Goal: Task Accomplishment & Management: Manage account settings

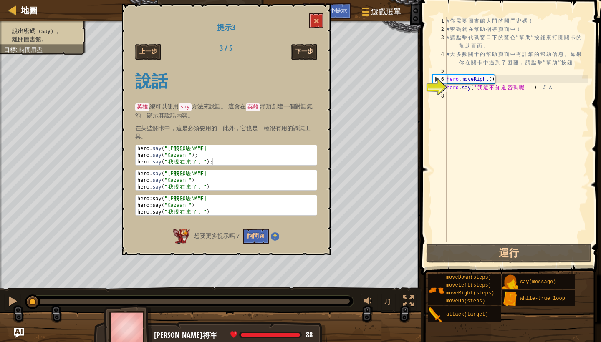
click at [299, 51] on button "下一步" at bounding box center [304, 51] width 26 height 15
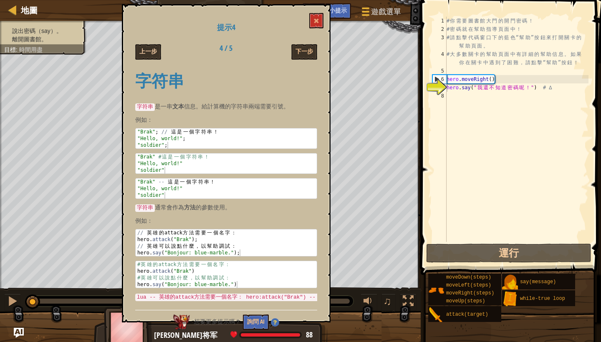
click at [153, 51] on button "上一步" at bounding box center [148, 51] width 26 height 15
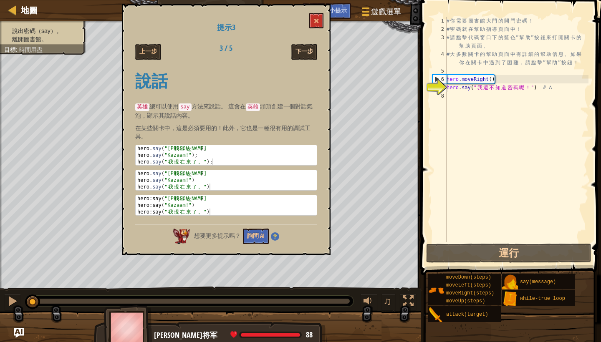
click at [308, 53] on button "下一步" at bounding box center [304, 51] width 26 height 15
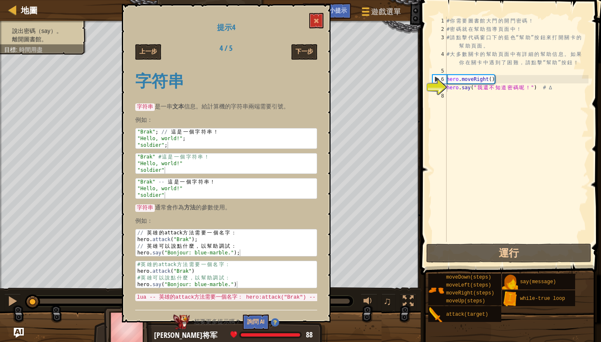
click at [308, 53] on button "下一步" at bounding box center [304, 51] width 26 height 15
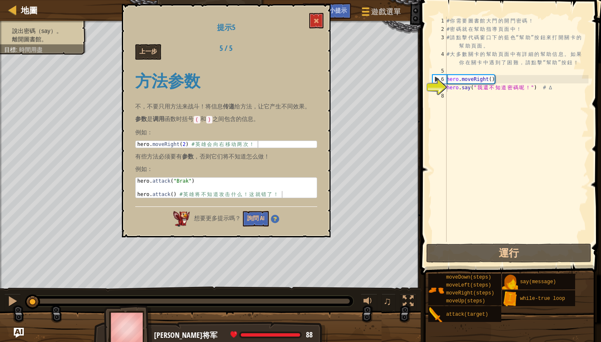
click at [158, 53] on button "上一步" at bounding box center [148, 51] width 26 height 15
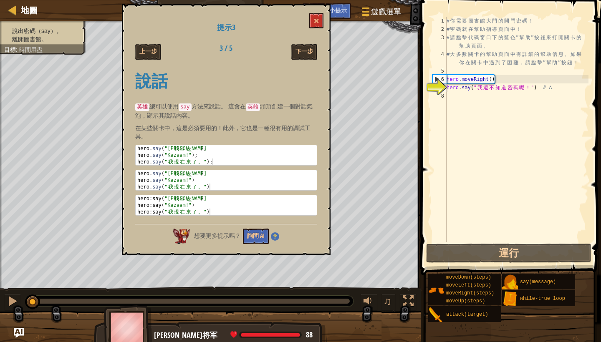
click at [158, 53] on button "上一步" at bounding box center [148, 51] width 26 height 15
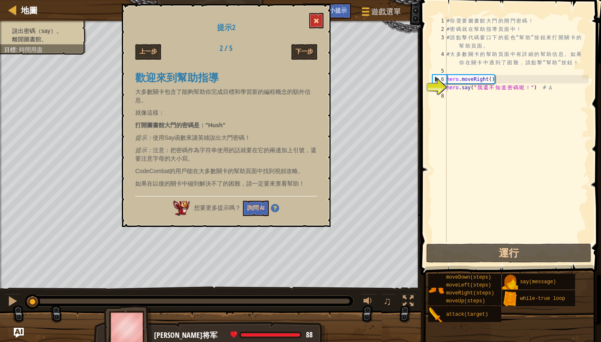
click at [315, 25] on button at bounding box center [316, 20] width 14 height 15
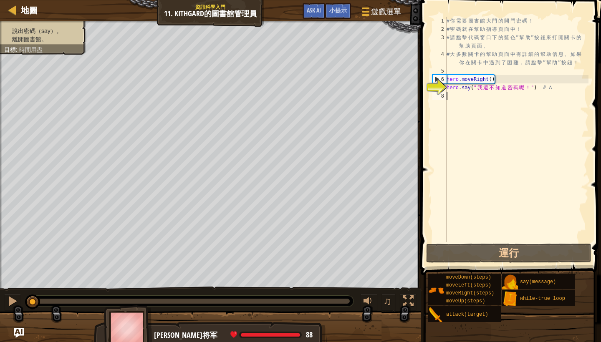
click at [495, 97] on div "# 你 需 要 圖 書 館 大 門 的 開 門 密 碼 ！ # 密 碼 就 在 幫 助 指 導 頁 面 中 ！ # 請 點 擊 代 碼 窗 口 下 的 藍 色…" at bounding box center [517, 138] width 144 height 242
click at [499, 84] on div "# 你 需 要 圖 書 館 大 門 的 開 門 密 碼 ！ # 密 碼 就 在 幫 助 指 導 頁 面 中 ！ # 請 點 擊 代 碼 窗 口 下 的 藍 色…" at bounding box center [517, 138] width 144 height 242
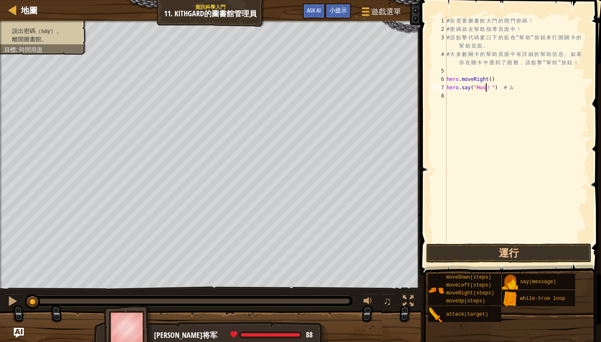
scroll to position [4, 3]
click at [493, 88] on div "# 你 需 要 圖 書 館 大 門 的 開 門 密 碼 ！ # 密 碼 就 在 幫 助 指 導 頁 面 中 ！ # 請 點 擊 代 碼 窗 口 下 的 藍 色…" at bounding box center [517, 138] width 144 height 242
type textarea "hero.say("Hush") # ∆"
click at [512, 86] on div "# 你 需 要 圖 書 館 大 門 的 開 門 密 碼 ！ # 密 碼 就 在 幫 助 指 導 頁 面 中 ！ # 請 點 擊 代 碼 窗 口 下 的 藍 色…" at bounding box center [517, 138] width 144 height 242
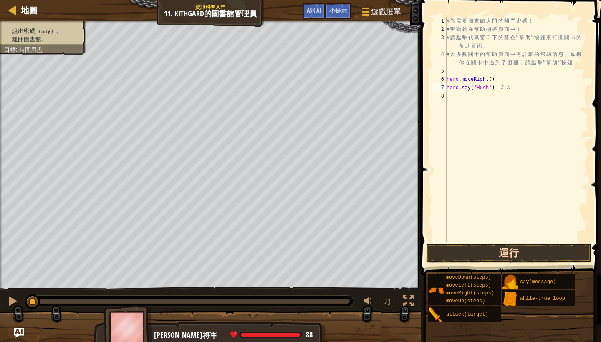
click at [495, 247] on button "運行" at bounding box center [508, 253] width 165 height 19
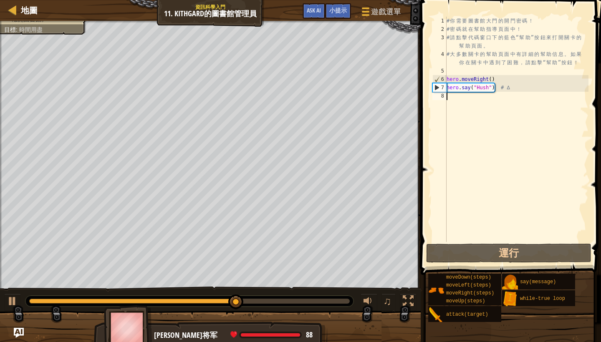
click at [465, 99] on div "# 你 需 要 圖 書 館 大 門 的 開 門 密 碼 ！ # 密 碼 就 在 幫 助 指 導 頁 面 中 ！ # 請 點 擊 代 碼 窗 口 下 的 藍 色…" at bounding box center [517, 138] width 144 height 242
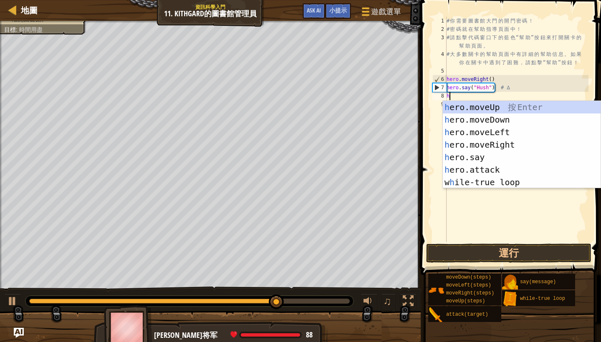
type textarea "he"
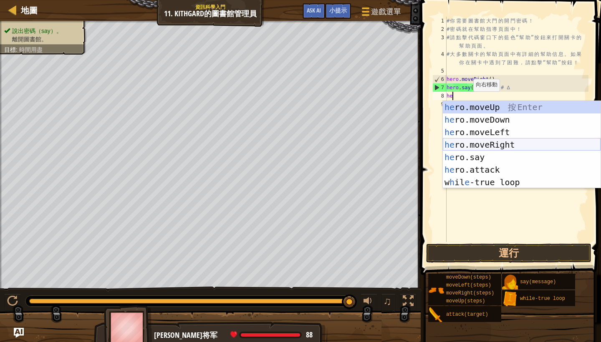
click at [486, 144] on div "he ro.moveUp 按 Enter he ro.moveDown 按 Enter he ro.moveLeft 按 Enter he ro.moveRi…" at bounding box center [522, 157] width 158 height 113
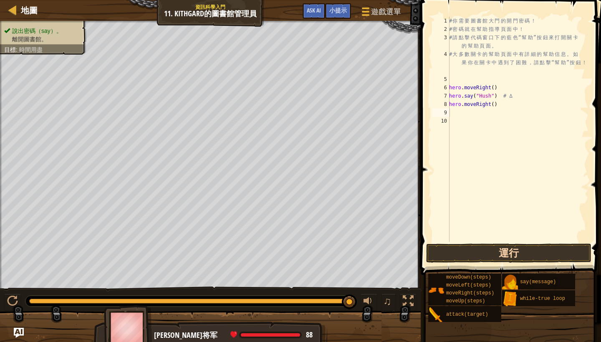
click at [514, 258] on button "運行" at bounding box center [508, 253] width 165 height 19
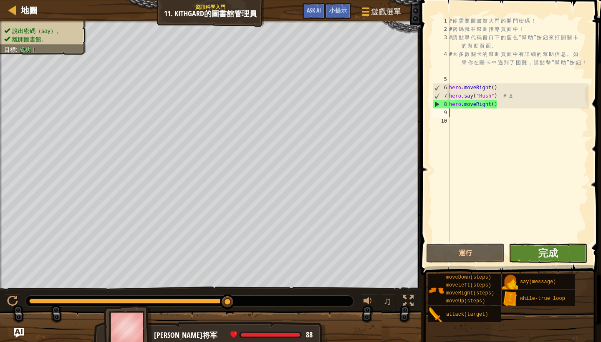
click at [537, 251] on button "完成" at bounding box center [548, 253] width 78 height 19
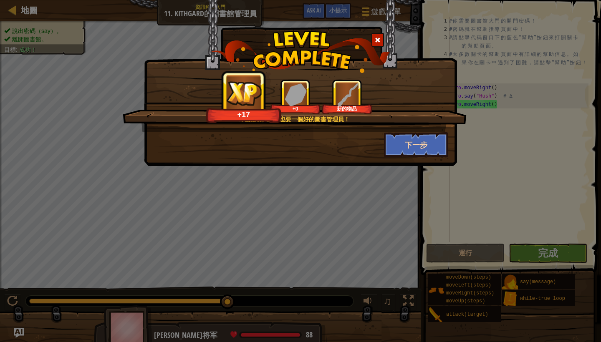
click at [419, 147] on button "下一步" at bounding box center [416, 144] width 65 height 25
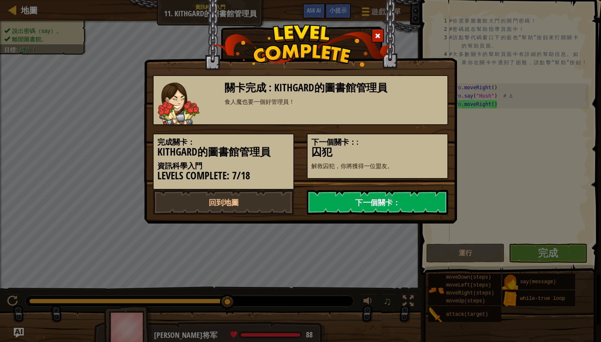
click at [357, 206] on link "下一個關卡：" at bounding box center [377, 202] width 141 height 25
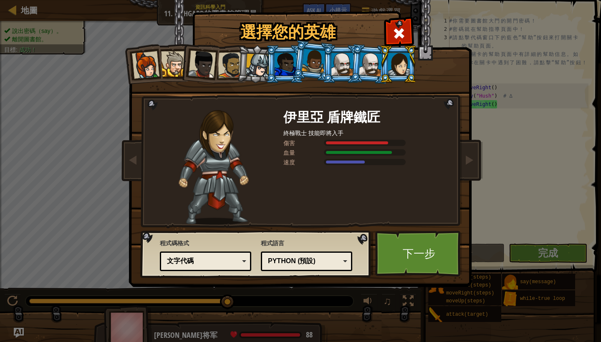
click at [311, 65] on div at bounding box center [314, 61] width 24 height 25
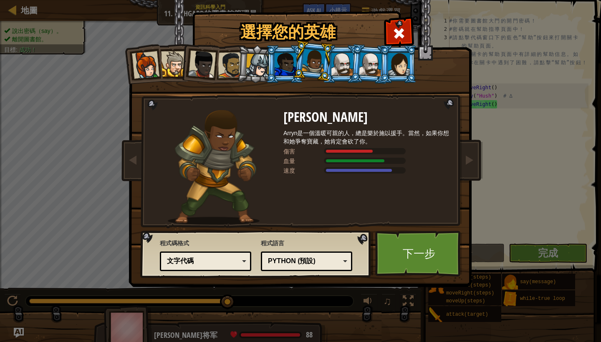
click at [290, 60] on div at bounding box center [286, 64] width 22 height 23
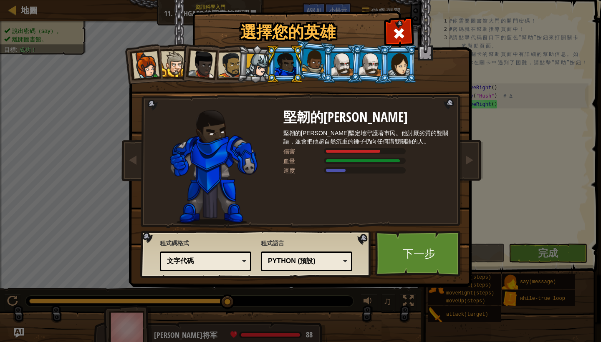
click at [269, 58] on li at bounding box center [285, 64] width 38 height 38
click at [263, 58] on div at bounding box center [258, 66] width 24 height 24
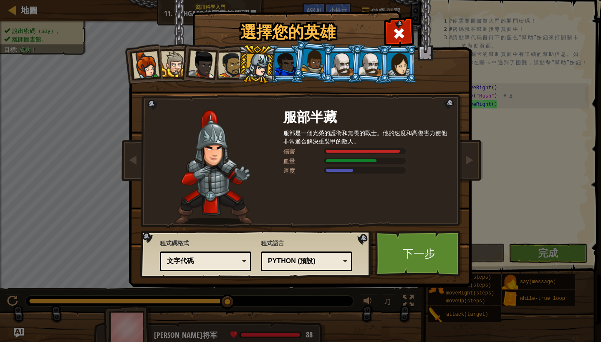
click at [223, 61] on div at bounding box center [231, 65] width 26 height 26
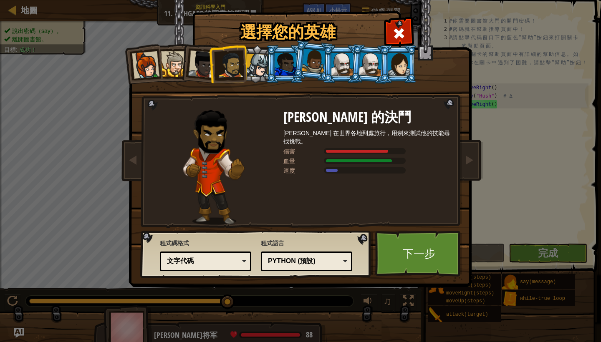
click at [197, 62] on div at bounding box center [202, 64] width 28 height 28
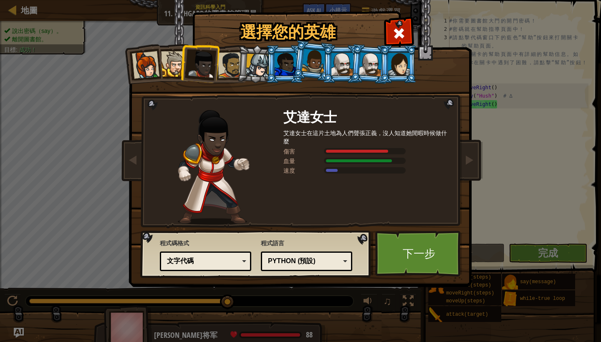
click at [180, 63] on div at bounding box center [173, 63] width 25 height 25
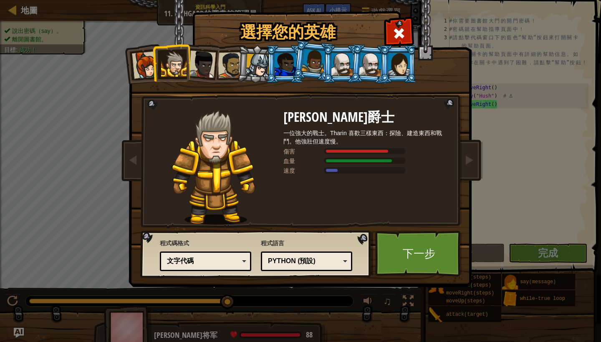
click at [203, 63] on div at bounding box center [202, 64] width 28 height 28
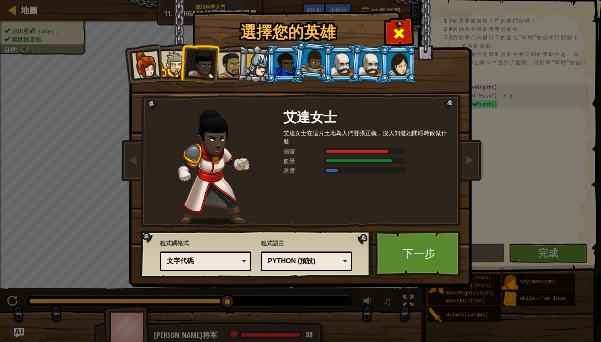
click at [396, 29] on span at bounding box center [398, 33] width 13 height 13
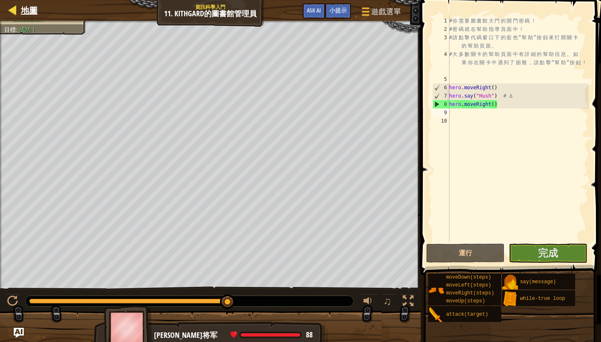
click at [30, 9] on span "地圖" at bounding box center [29, 10] width 17 height 11
select select "zh-HANT"
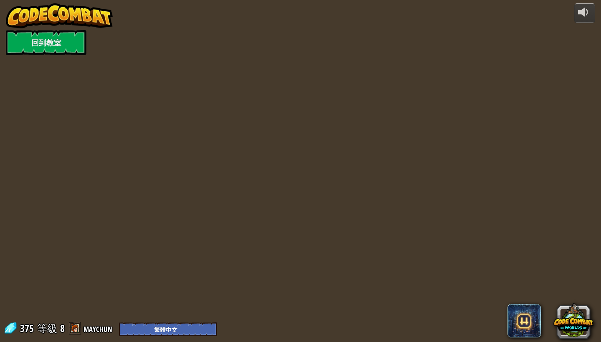
select select "zh-HANT"
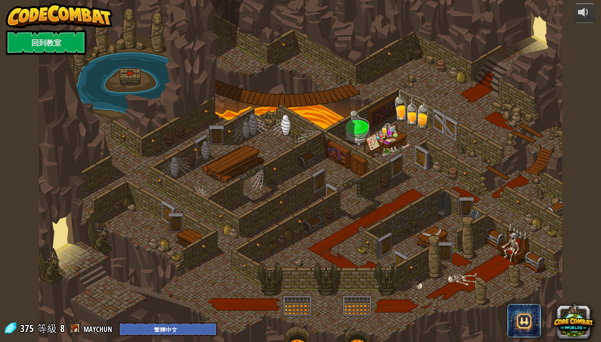
select select "zh-HANT"
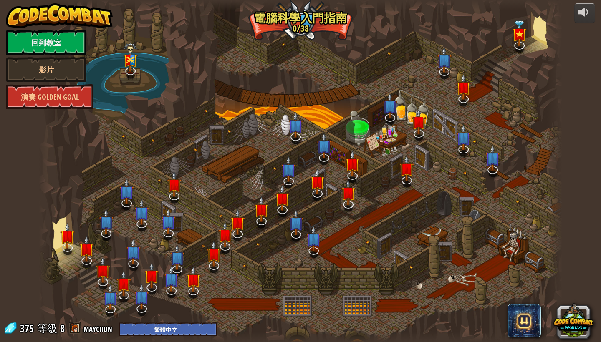
select select "zh-HANT"
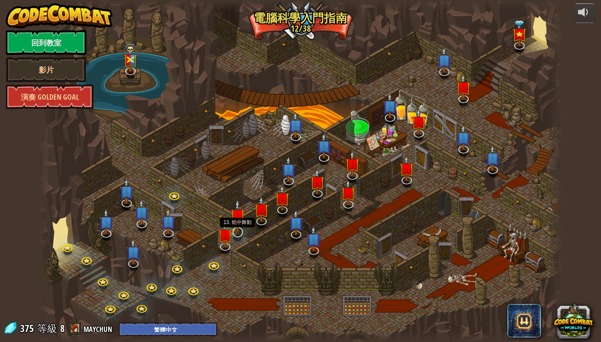
select select "zh-HANT"
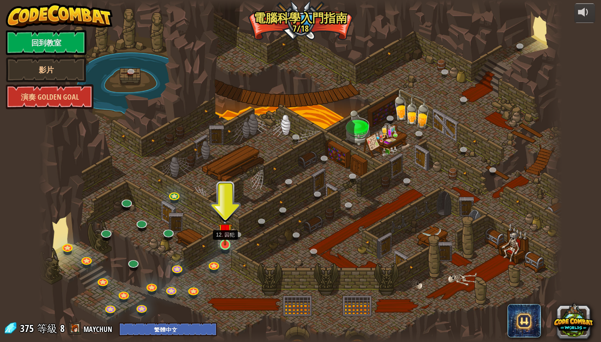
click at [225, 249] on link at bounding box center [225, 245] width 17 height 17
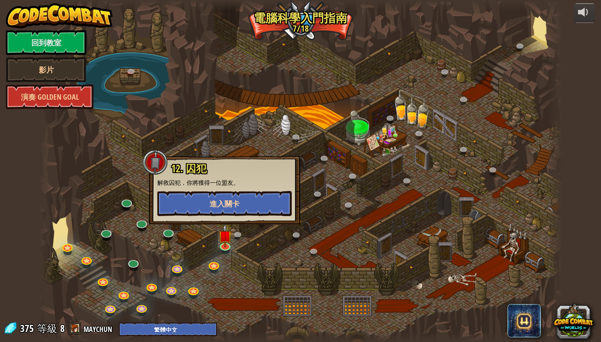
click at [224, 210] on button "進入關卡" at bounding box center [224, 203] width 134 height 25
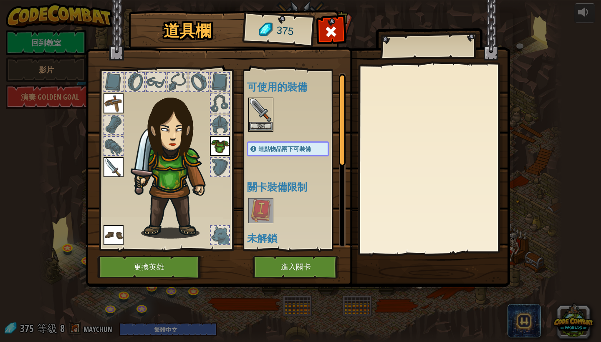
click at [264, 112] on img at bounding box center [260, 109] width 23 height 23
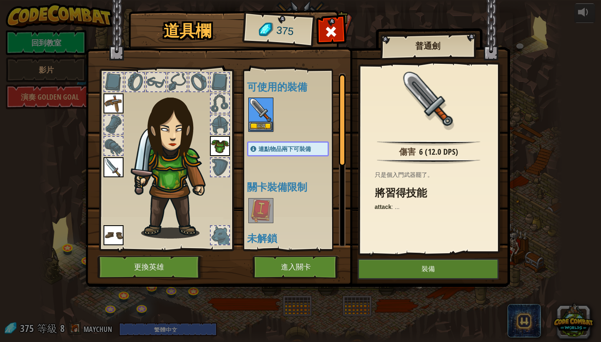
click at [264, 112] on img at bounding box center [260, 109] width 23 height 23
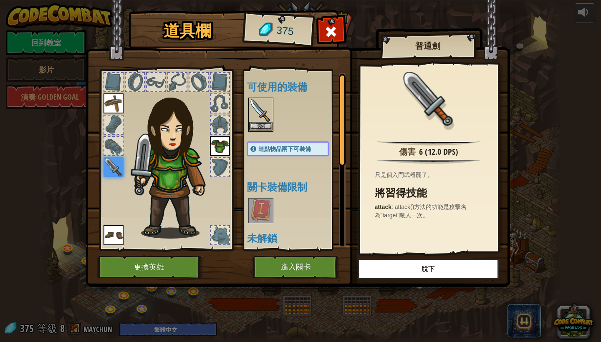
click at [265, 111] on img at bounding box center [260, 109] width 23 height 23
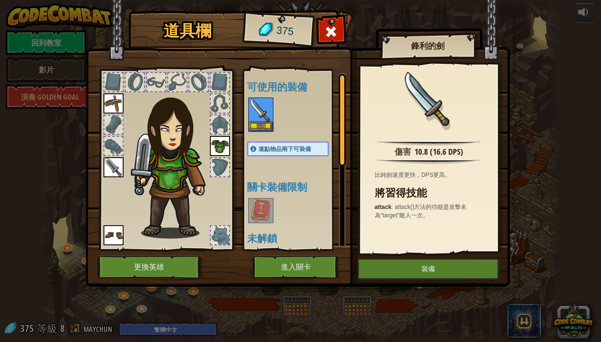
click at [265, 111] on img at bounding box center [260, 109] width 23 height 23
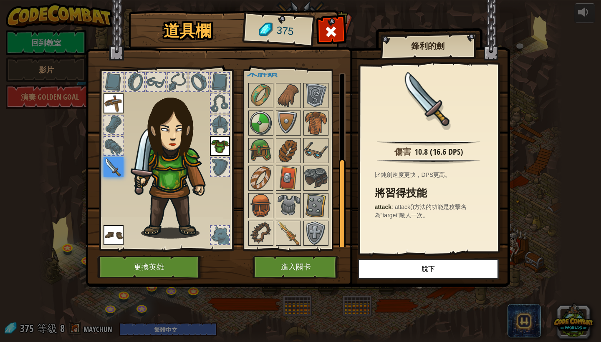
scroll to position [166, 0]
click at [311, 262] on button "進入關卡" at bounding box center [295, 267] width 87 height 23
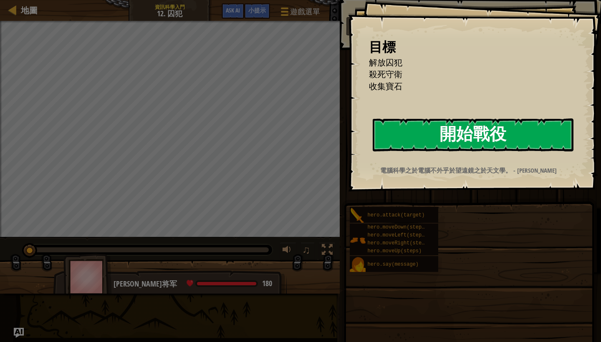
click at [461, 140] on button "開始戰役" at bounding box center [473, 135] width 201 height 33
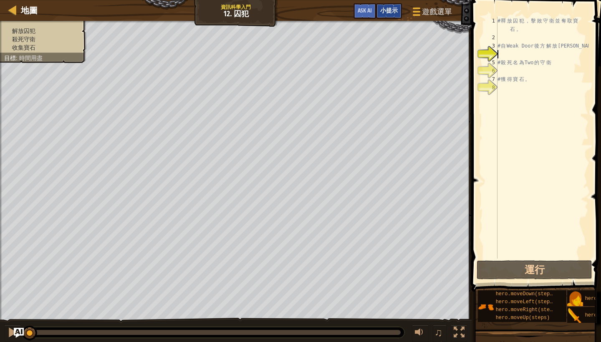
click at [386, 12] on span "小提示" at bounding box center [389, 10] width 18 height 8
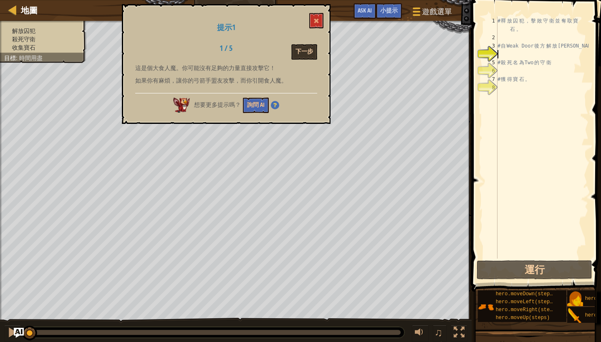
click at [304, 57] on button "下一步" at bounding box center [304, 51] width 26 height 15
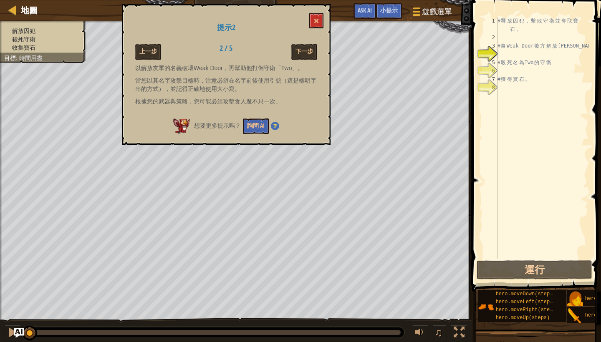
click at [151, 47] on button "上一步" at bounding box center [148, 51] width 26 height 15
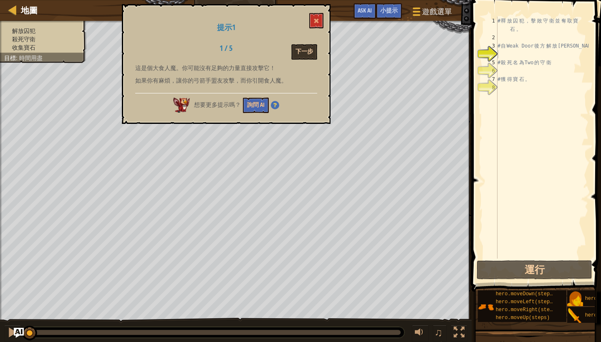
click at [310, 48] on button "下一步" at bounding box center [304, 51] width 26 height 15
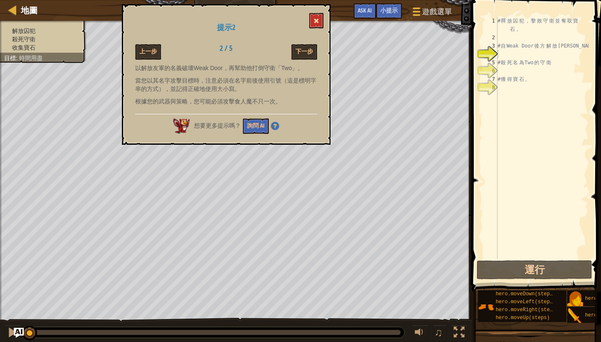
click at [314, 17] on button at bounding box center [316, 20] width 14 height 15
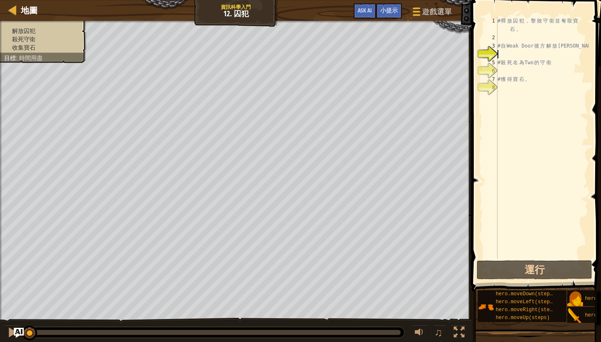
click at [525, 56] on div "# 釋 放 囚 犯 ， 擊 敗 守 衛 並 奪 取 寶 石 。 # 自 Weak Door 後 方 解 放 [PERSON_NAME] # 殺 死 名 為 T…" at bounding box center [542, 150] width 93 height 267
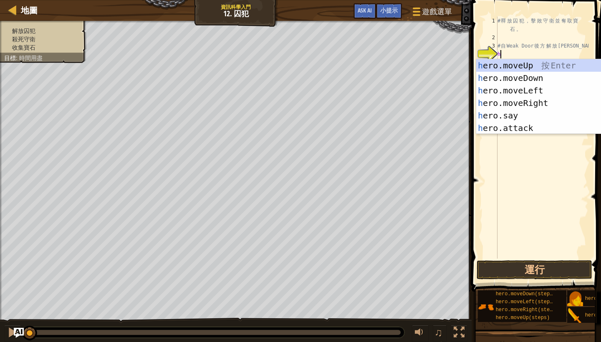
scroll to position [4, 0]
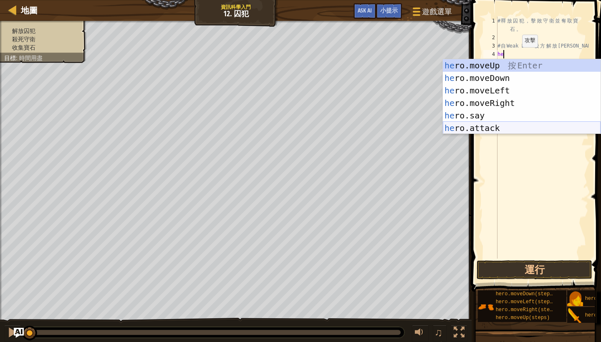
click at [503, 127] on div "he ro.moveUp 按 Enter he ro.moveDown 按 Enter he ro.moveLeft 按 Enter he ro.moveRi…" at bounding box center [522, 109] width 158 height 100
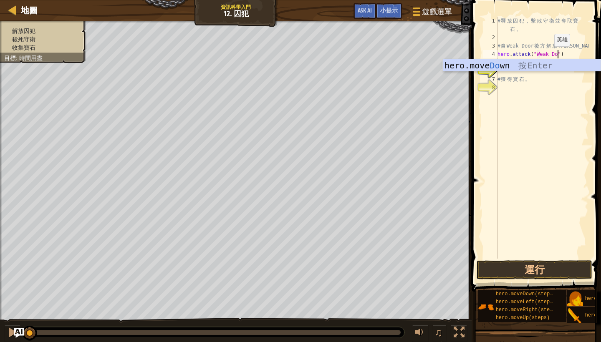
scroll to position [4, 5]
type textarea "hero.attack("Weak Door")"
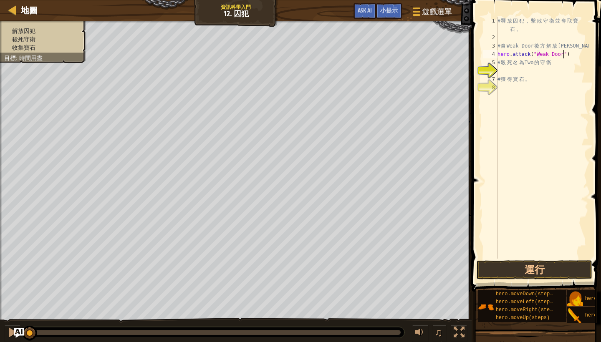
click at [515, 39] on div "# 釋 放 囚 犯 ， 擊 敗 守 衛 並 奪 取 寶 石 。 # 自 Weak Door 後 方 解 放 [PERSON_NAME] . attack ( …" at bounding box center [542, 150] width 93 height 267
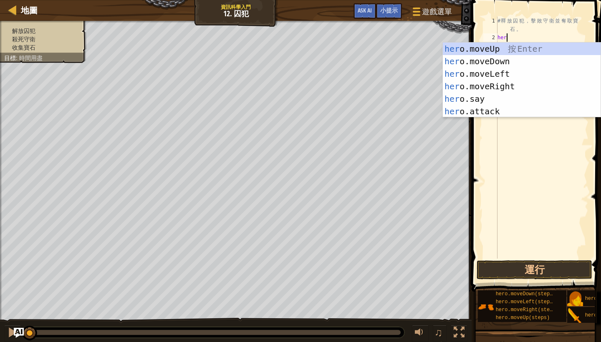
scroll to position [4, 0]
type textarea "hero"
click at [510, 86] on div "hero .moveUp 按 Enter hero .moveDown 按 Enter hero .moveLeft 按 Enter hero .moveRi…" at bounding box center [522, 93] width 158 height 100
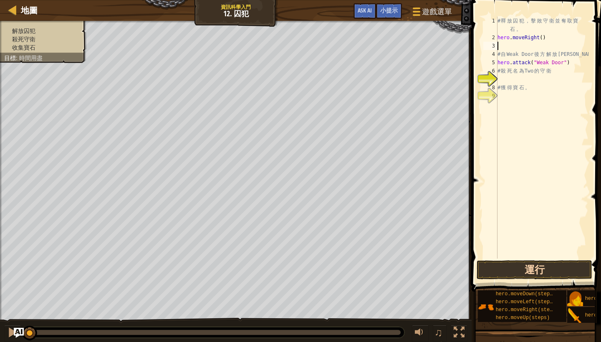
click at [531, 268] on button "運行" at bounding box center [535, 269] width 116 height 19
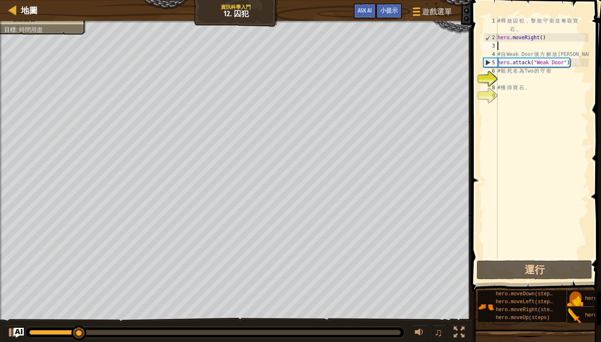
click at [511, 79] on div "# 釋 放 囚 犯 ， 擊 敗 守 衛 並 奪 取 寶 石 。 hero . moveRight ( ) # 自 Weak Door 後 方 解 放 [PER…" at bounding box center [542, 150] width 93 height 267
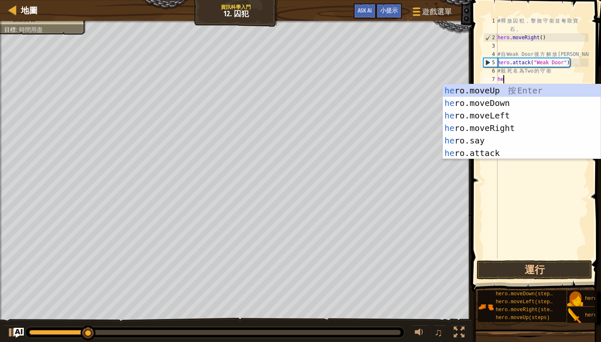
scroll to position [4, 0]
type textarea "hero"
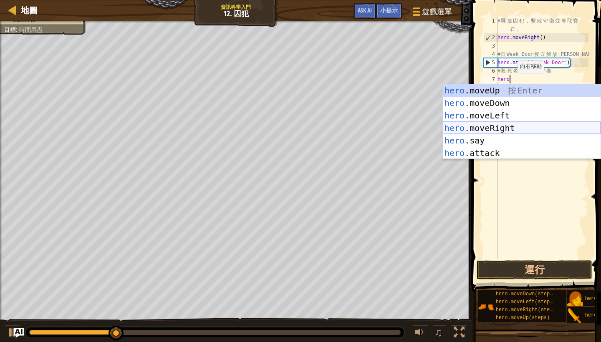
click at [517, 128] on div "hero .moveUp 按 Enter hero .moveDown 按 Enter hero .moveLeft 按 Enter hero .moveRi…" at bounding box center [522, 134] width 158 height 100
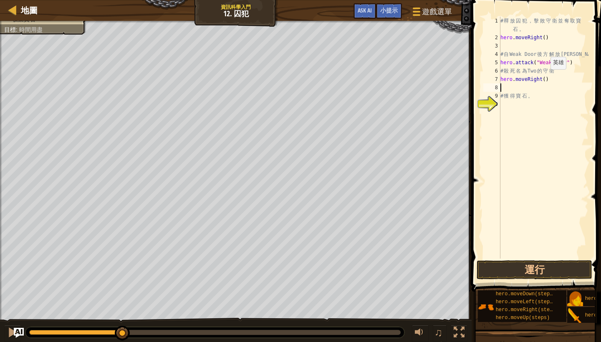
click at [546, 78] on div "# 釋 放 囚 犯 ， 擊 敗 守 衛 並 奪 取 寶 石 。 hero . moveRight ( ) # 自 Weak Door 後 方 解 放 [PER…" at bounding box center [544, 150] width 90 height 267
type textarea "hero.moveRight(3)"
click at [521, 87] on div "# 釋 放 囚 犯 ， 擊 敗 守 衛 並 奪 取 寶 石 。 hero . moveRight ( ) # 自 Weak Door 後 方 解 放 [PER…" at bounding box center [544, 150] width 90 height 267
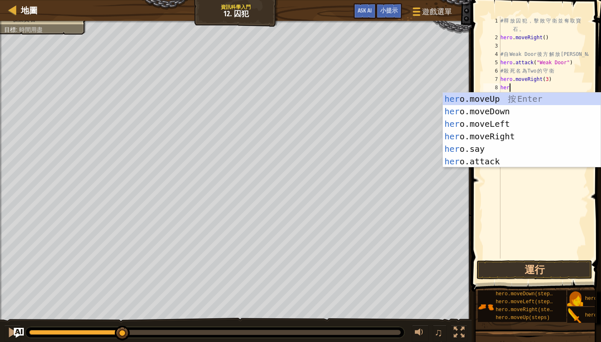
scroll to position [4, 0]
type textarea "hero"
click at [505, 114] on div "hero .moveUp 按 Enter hero .moveDown 按 Enter hero .moveLeft 按 Enter hero .moveRi…" at bounding box center [522, 143] width 158 height 100
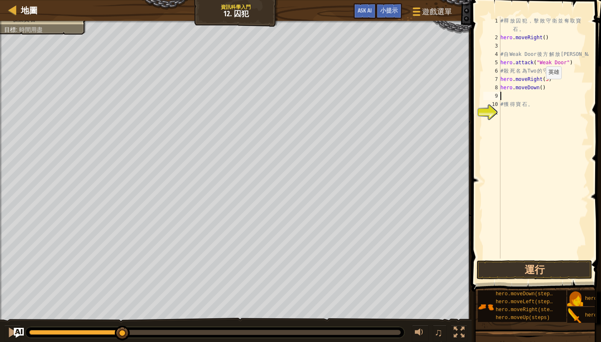
click at [542, 87] on div "# 釋 放 囚 犯 ， 擊 敗 守 衛 並 奪 取 寶 石 。 hero . moveRight ( ) # 自 Weak Door 後 方 解 放 [PER…" at bounding box center [544, 150] width 90 height 267
type textarea "hero.moveDown(3)"
click at [515, 96] on div "# 釋 放 囚 犯 ， 擊 敗 守 衛 並 奪 取 寶 石 。 hero . moveRight ( ) # 自 Weak Door 後 方 解 放 [PER…" at bounding box center [544, 150] width 90 height 267
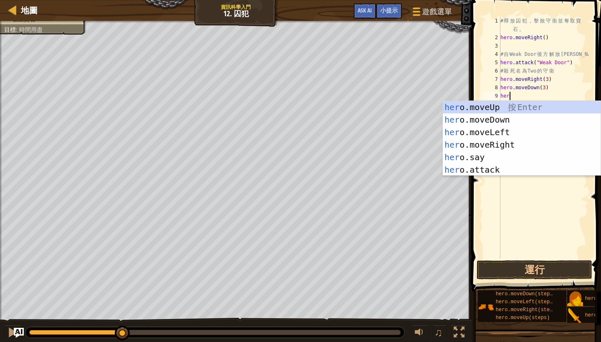
scroll to position [4, 0]
click at [481, 167] on div "hero .moveUp 按 Enter hero .moveDown 按 Enter hero .moveLeft 按 Enter hero .moveRi…" at bounding box center [522, 151] width 158 height 100
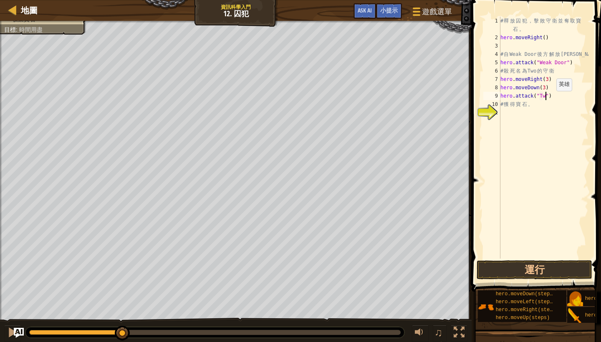
scroll to position [4, 4]
click at [551, 95] on div "# 釋 放 囚 犯 ， 擊 敗 守 衛 並 奪 取 寶 石 。 hero . moveRight ( ) # 自 Weak Door 後 方 解 放 [PER…" at bounding box center [544, 150] width 90 height 267
type textarea "hero.attack("Two")"
drag, startPoint x: 530, startPoint y: 327, endPoint x: 552, endPoint y: 327, distance: 21.7
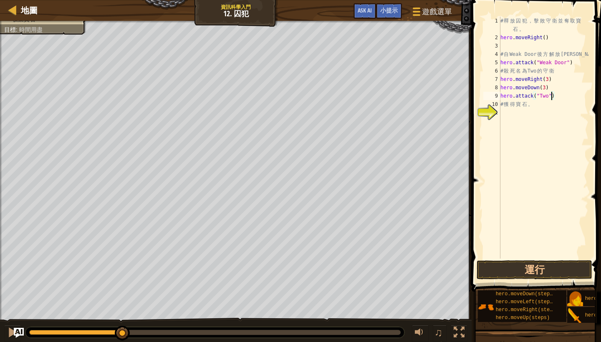
click at [563, 95] on div "# 釋 放 囚 犯 ， 擊 敗 守 衛 並 奪 取 寶 石 。 hero . moveRight ( ) # 自 Weak Door 後 方 解 放 [PER…" at bounding box center [544, 150] width 90 height 267
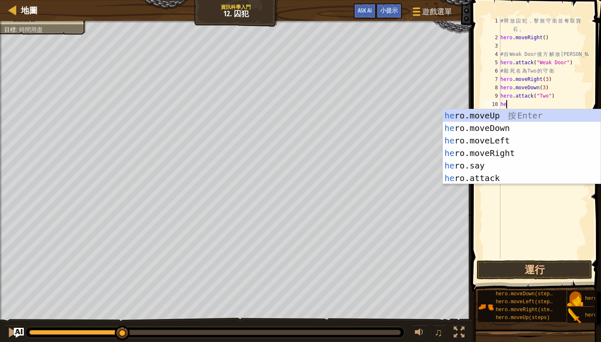
scroll to position [4, 0]
click at [510, 177] on div "hero .moveUp 按 Enter hero .moveDown 按 Enter hero .moveLeft 按 Enter hero .moveRi…" at bounding box center [522, 159] width 158 height 100
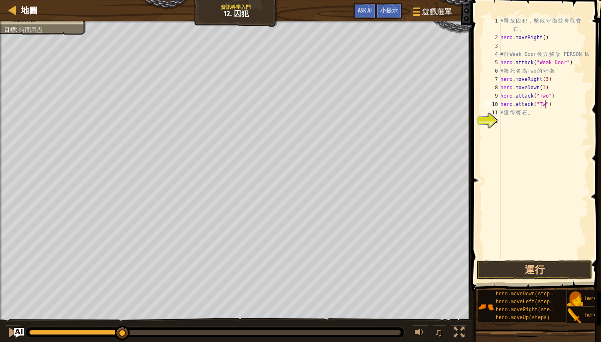
scroll to position [4, 4]
type textarea "hero.attack("Two")"
click at [515, 272] on button "運行" at bounding box center [535, 269] width 116 height 19
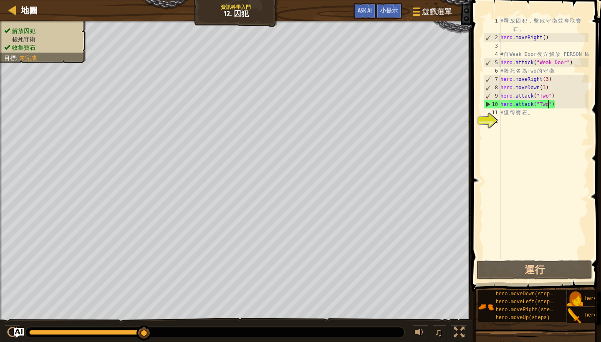
click at [559, 104] on div "# 釋 放 囚 犯 ， 擊 敗 守 衛 並 奪 取 寶 石 。 hero . moveRight ( ) # 自 Weak Door 後 方 解 放 [PER…" at bounding box center [544, 150] width 90 height 267
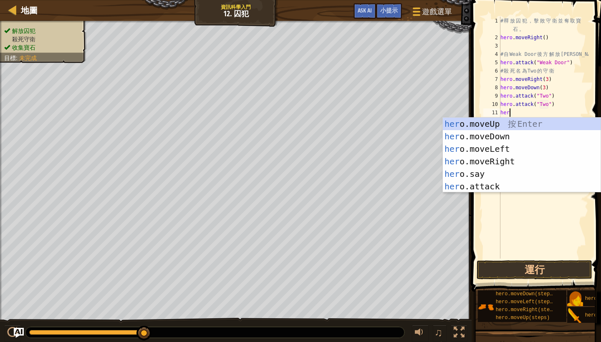
scroll to position [4, 0]
click at [514, 187] on div "hero .moveUp 按 Enter hero .moveDown 按 Enter hero .moveLeft 按 Enter hero .moveRi…" at bounding box center [522, 168] width 158 height 100
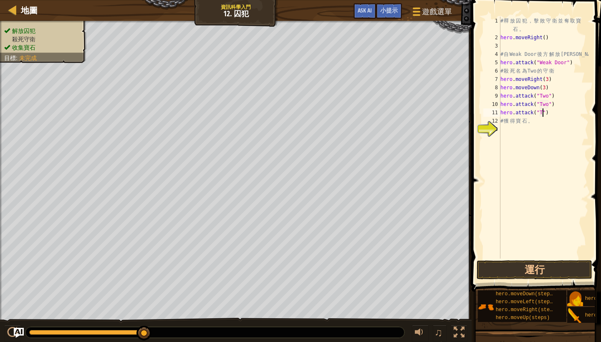
type textarea "hero.attack("Two")"
click at [575, 113] on div "# 釋 放 囚 犯 ， 擊 敗 守 衛 並 奪 取 寶 石 。 hero . moveRight ( ) # 自 Weak Door 後 方 解 放 [PER…" at bounding box center [544, 150] width 90 height 267
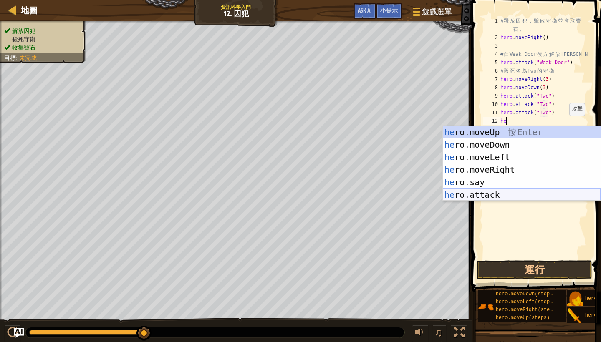
click at [535, 192] on div "he ro.moveUp 按 Enter he ro.moveDown 按 Enter he ro.moveLeft 按 Enter he ro.moveRi…" at bounding box center [522, 176] width 158 height 100
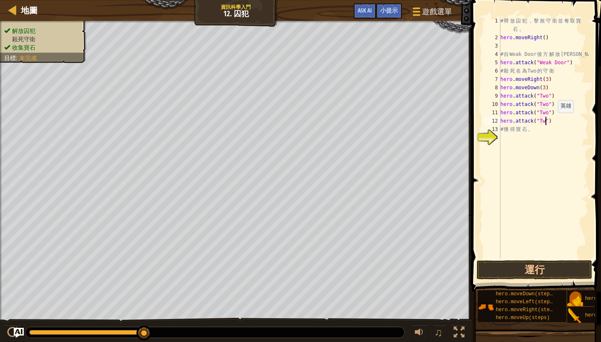
scroll to position [4, 4]
type textarea "hero.attack("Two")"
click at [556, 268] on button "運行" at bounding box center [535, 269] width 116 height 19
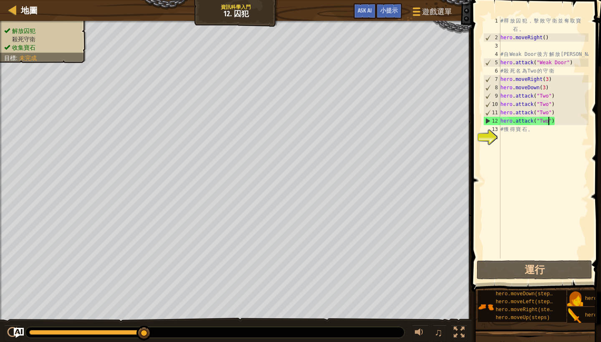
click at [563, 121] on div "# 釋 放 囚 犯 ， 擊 敗 守 衛 並 奪 取 寶 石 。 hero . moveRight ( ) # 自 Weak Door 後 方 解 放 [PER…" at bounding box center [544, 150] width 90 height 267
click at [396, 9] on span "小提示" at bounding box center [389, 10] width 18 height 8
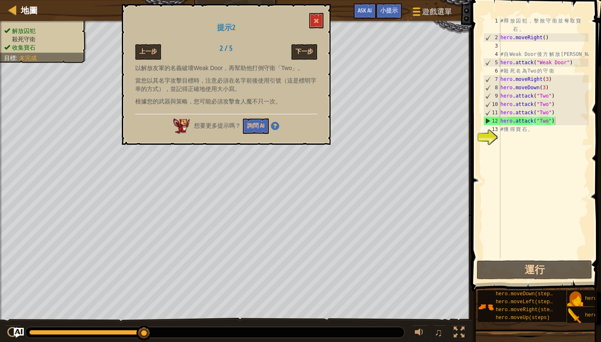
click at [309, 52] on button "下一步" at bounding box center [304, 51] width 26 height 15
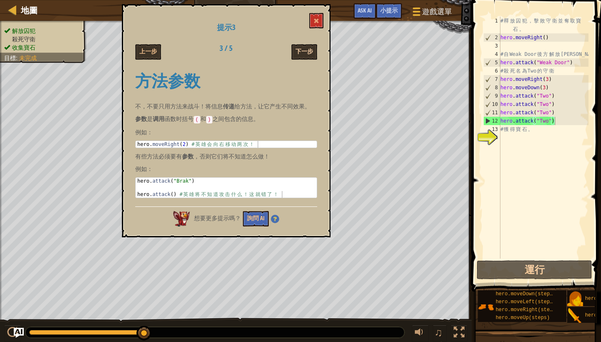
click at [309, 52] on button "下一步" at bounding box center [304, 51] width 26 height 15
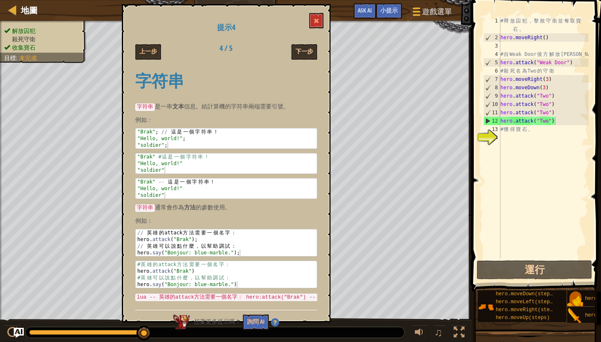
click at [308, 53] on button "下一步" at bounding box center [304, 51] width 26 height 15
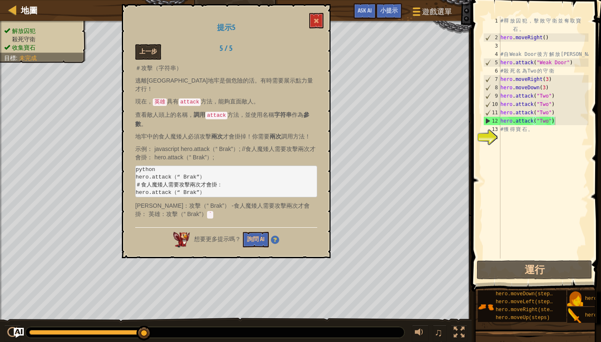
click at [146, 48] on button "上一步" at bounding box center [148, 51] width 26 height 15
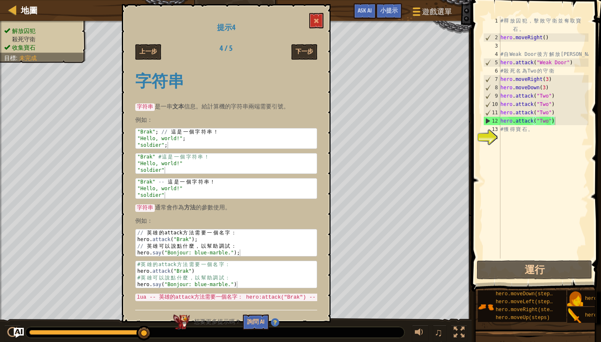
click at [146, 48] on button "上一步" at bounding box center [148, 51] width 26 height 15
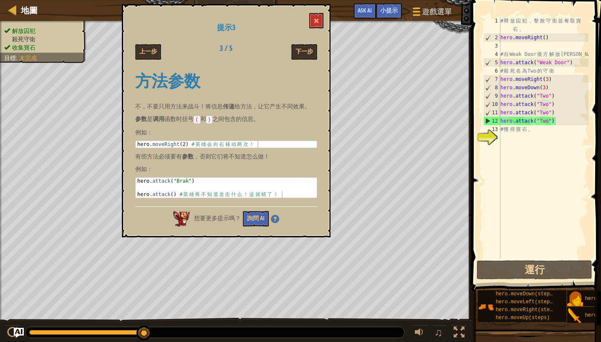
click at [146, 48] on button "上一步" at bounding box center [148, 51] width 26 height 15
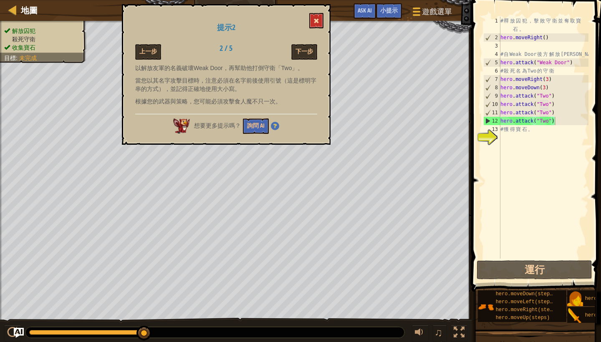
click at [316, 22] on span at bounding box center [316, 21] width 6 height 6
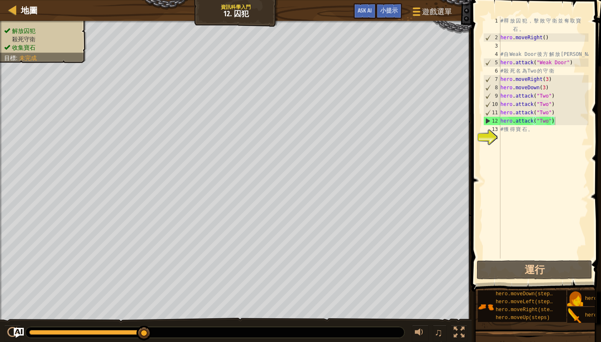
click at [553, 121] on div "# 釋 放 囚 犯 ， 擊 敗 守 衛 並 奪 取 寶 石 。 hero . moveRight ( ) # 自 Weak Door 後 方 解 放 [PER…" at bounding box center [544, 150] width 90 height 267
click at [542, 120] on div "# 釋 放 囚 犯 ， 擊 敗 守 衛 並 奪 取 寶 石 。 hero . moveRight ( ) # 自 Weak Door 後 方 解 放 [PER…" at bounding box center [544, 150] width 90 height 267
click at [558, 120] on div "# 釋 放 囚 犯 ， 擊 敗 守 衛 並 奪 取 寶 石 。 hero . moveRight ( ) # 自 Weak Door 後 方 解 放 [PER…" at bounding box center [544, 150] width 90 height 267
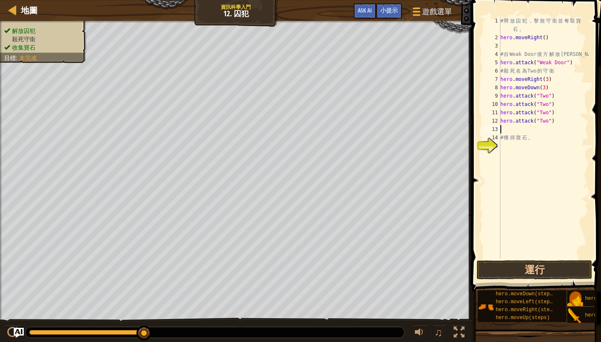
type textarea "j"
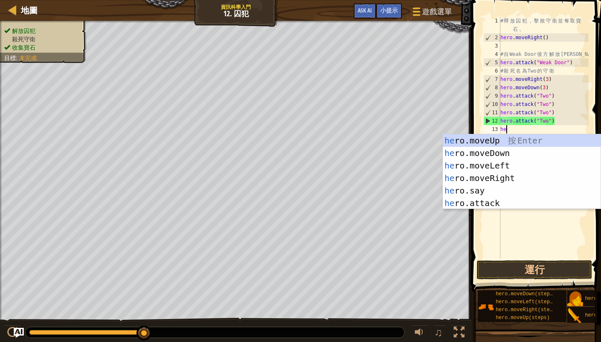
scroll to position [4, 0]
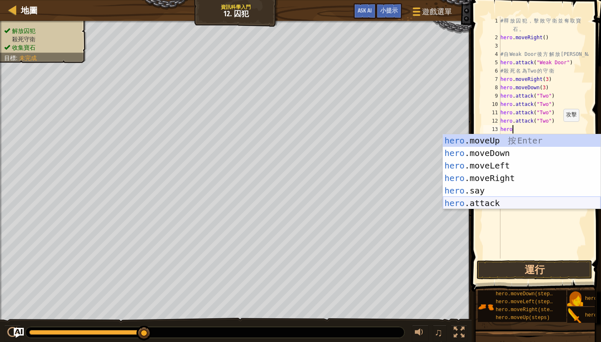
click at [523, 201] on div "hero .moveUp 按 Enter hero .moveDown 按 Enter hero .moveLeft 按 Enter hero .moveRi…" at bounding box center [522, 184] width 158 height 100
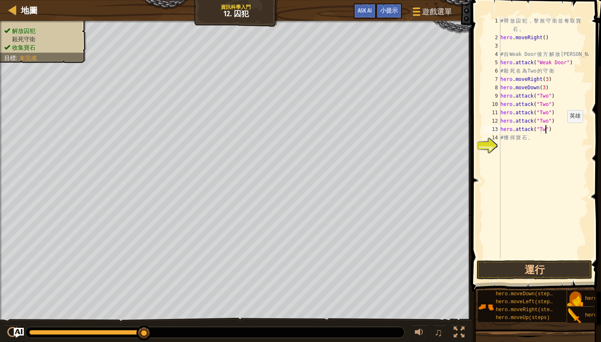
type textarea "hero.attack("Two")"
click at [581, 131] on div "# 釋 放 囚 犯 ， 擊 敗 守 衛 並 奪 取 寶 石 。 hero . moveRight ( ) # 自 Weak Door 後 方 解 放 [PER…" at bounding box center [544, 150] width 90 height 267
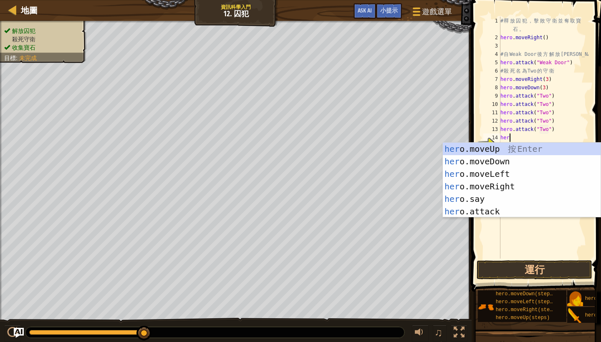
scroll to position [4, 0]
click at [547, 209] on div "hero .moveUp 按 Enter hero .moveDown 按 Enter hero .moveLeft 按 Enter hero .moveRi…" at bounding box center [522, 193] width 158 height 100
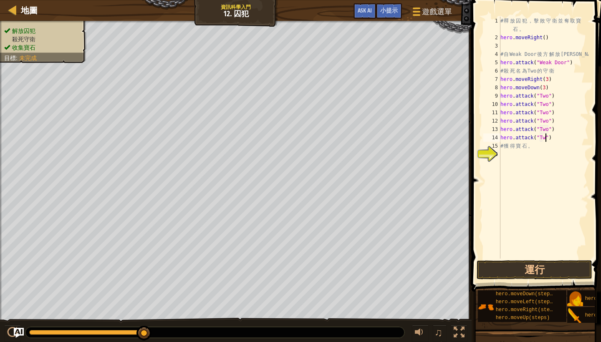
scroll to position [4, 4]
type textarea "hero.attack("Two")"
click at [559, 271] on button "運行" at bounding box center [535, 269] width 116 height 19
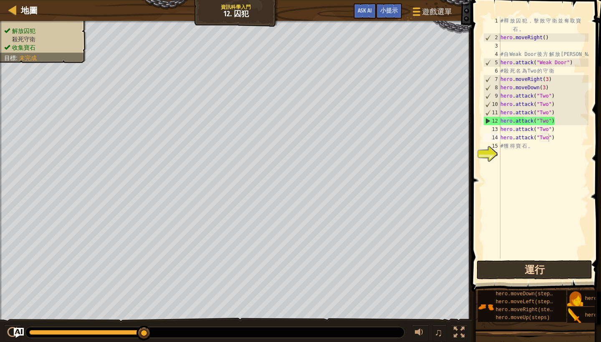
click at [529, 269] on button "運行" at bounding box center [535, 269] width 116 height 19
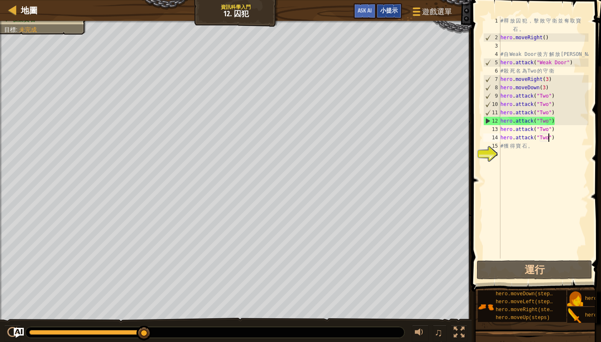
click at [391, 10] on span "小提示" at bounding box center [389, 10] width 18 height 8
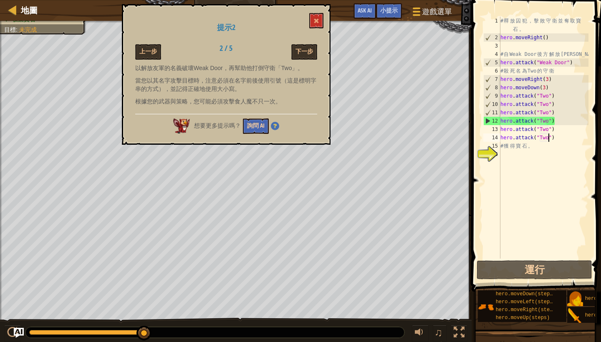
click at [261, 126] on button "詢問 AI" at bounding box center [256, 126] width 26 height 15
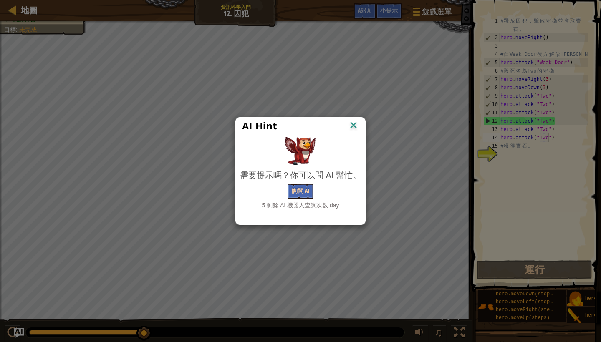
click at [303, 190] on button "詢問 AI" at bounding box center [301, 191] width 26 height 15
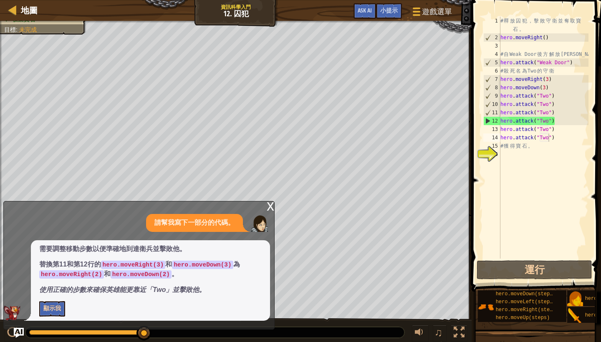
click at [47, 310] on button "顯示我" at bounding box center [52, 308] width 26 height 15
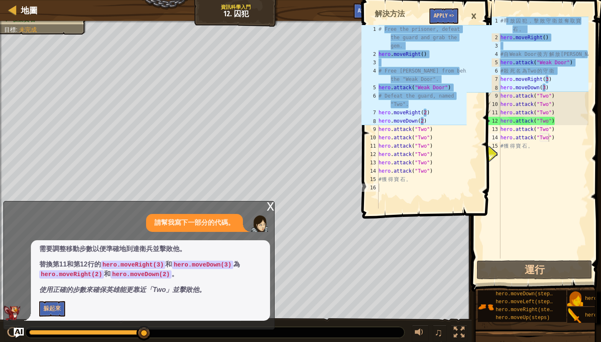
click at [444, 14] on button "Apply =>" at bounding box center [443, 15] width 29 height 15
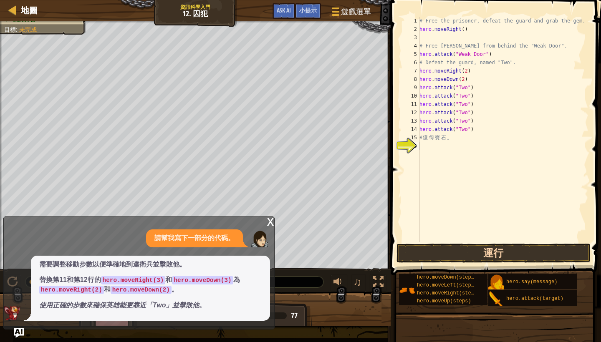
click at [523, 254] on button "運行" at bounding box center [493, 253] width 194 height 19
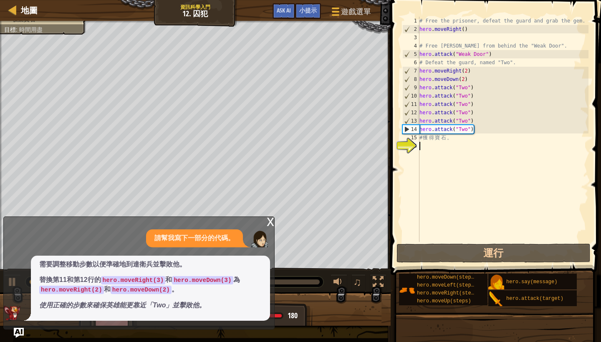
click at [268, 225] on div "x" at bounding box center [271, 221] width 8 height 8
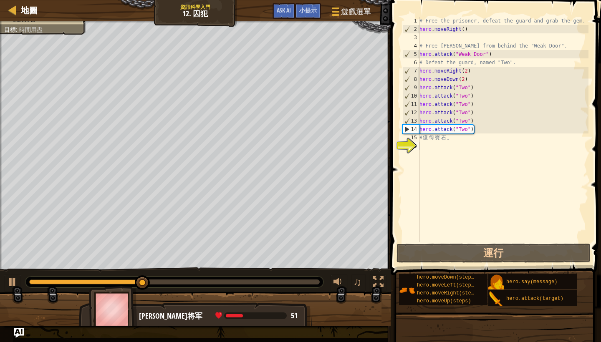
type textarea "hero.attack("Two")"
click at [487, 133] on div "# Free the prisoner, defeat the guard and grab the gem. hero . moveRight ( ) # …" at bounding box center [503, 138] width 171 height 242
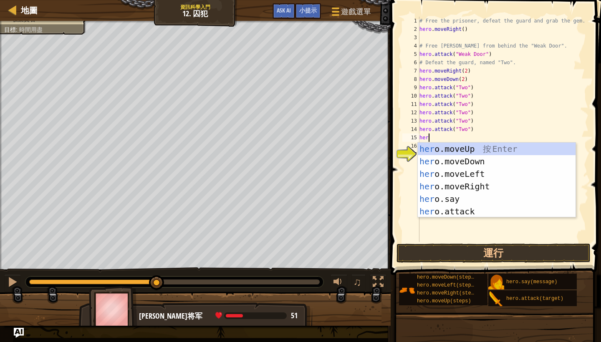
type textarea "hero"
click at [480, 162] on div "hero .moveUp 按 Enter hero .moveDown 按 Enter hero .moveLeft 按 Enter hero .moveRi…" at bounding box center [497, 193] width 158 height 100
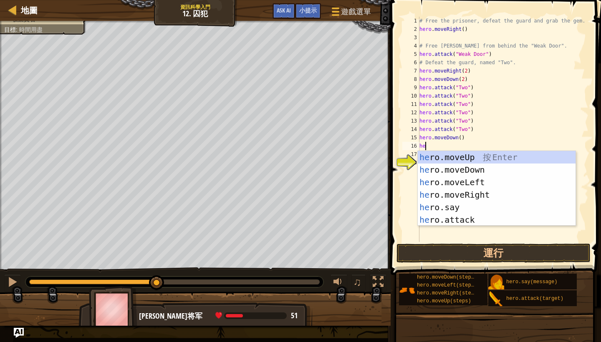
type textarea "hero"
click at [474, 199] on div "hero .moveUp 按 Enter hero .moveDown 按 Enter hero .moveLeft 按 Enter hero .moveRi…" at bounding box center [497, 201] width 158 height 100
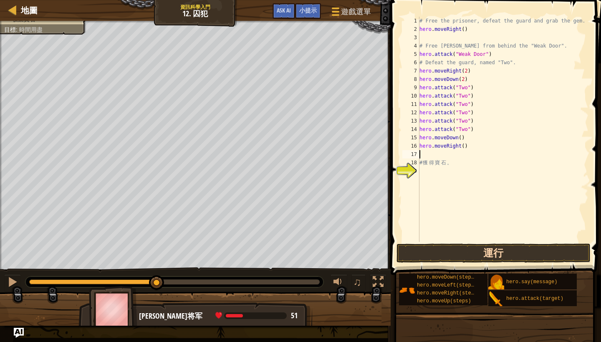
click at [481, 250] on button "運行" at bounding box center [493, 253] width 194 height 19
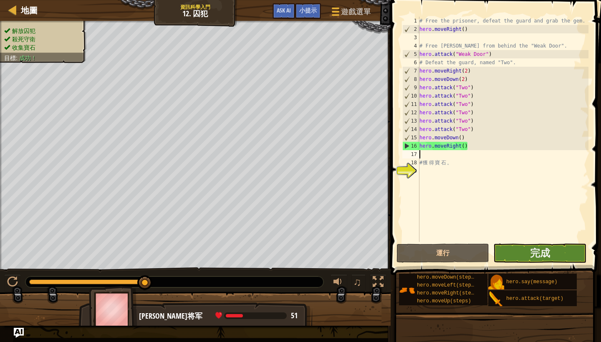
click at [518, 257] on button "完成" at bounding box center [539, 253] width 93 height 19
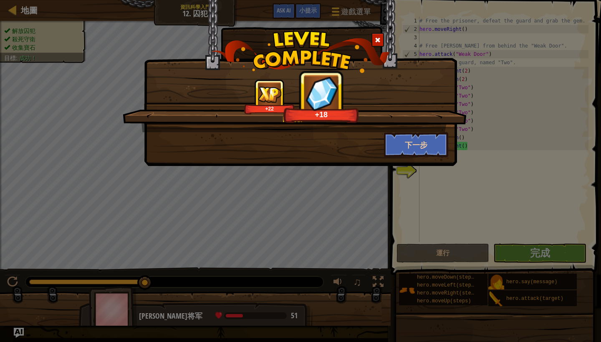
click at [419, 155] on button "下一步" at bounding box center [416, 144] width 65 height 25
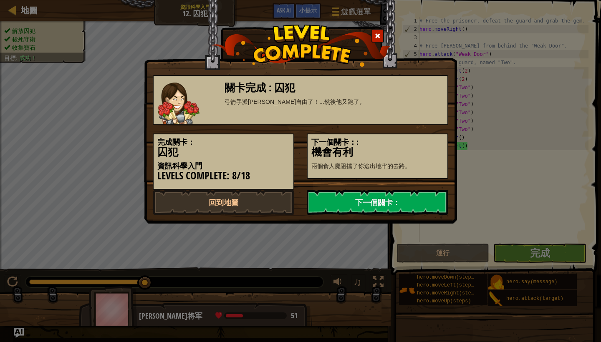
click at [361, 208] on link "下一個關卡：" at bounding box center [377, 202] width 141 height 25
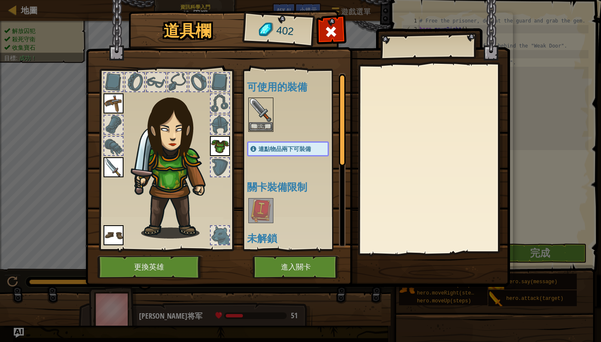
click at [295, 264] on button "進入關卡" at bounding box center [295, 267] width 87 height 23
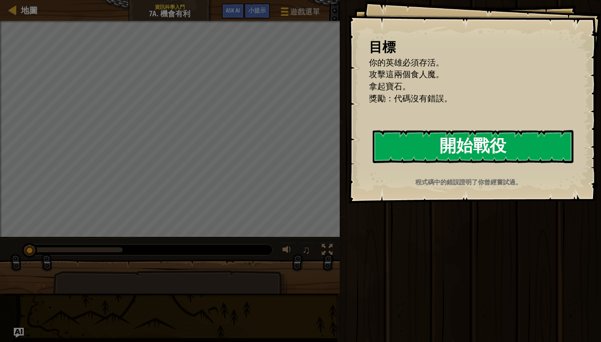
click at [445, 144] on button "開始戰役" at bounding box center [473, 146] width 201 height 33
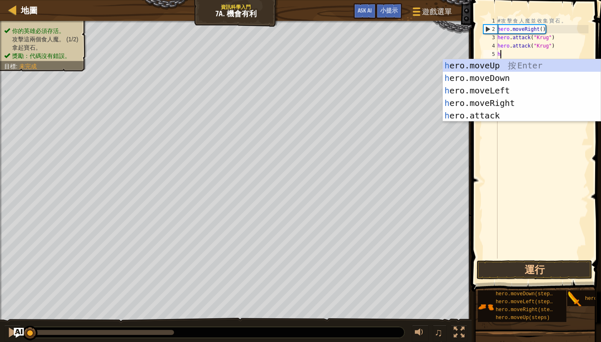
scroll to position [4, 0]
type textarea "hero"
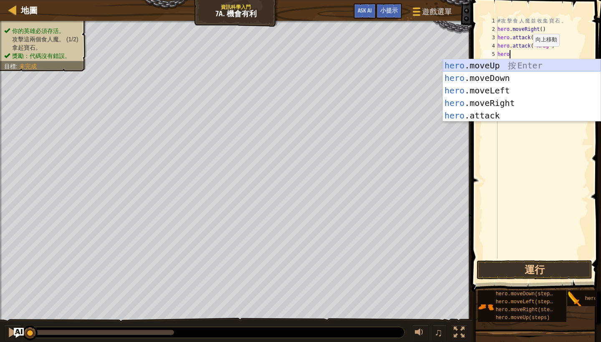
click at [507, 71] on div "hero .moveUp 按 Enter hero .moveDown 按 Enter hero .moveLeft 按 Enter hero .moveRi…" at bounding box center [522, 103] width 158 height 88
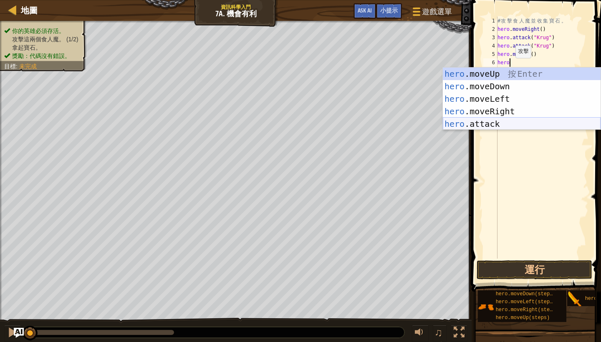
click at [484, 123] on div "hero .moveUp 按 Enter hero .moveDown 按 Enter hero .moveLeft 按 Enter hero .moveRi…" at bounding box center [522, 112] width 158 height 88
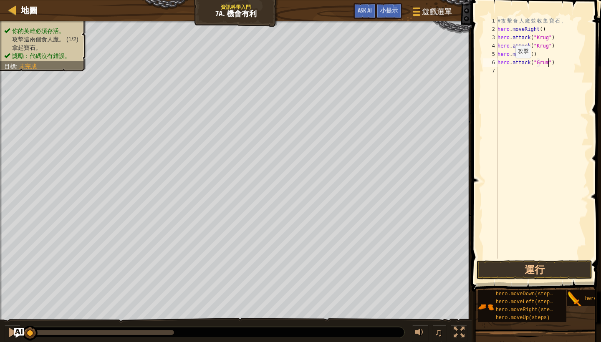
scroll to position [4, 5]
click at [529, 65] on div "# 攻 擊 食 人 魔 並 收 集 寶 石 。 hero . moveRight ( ) hero . attack ( "Krug" ) hero . at…" at bounding box center [542, 146] width 93 height 259
type textarea "hero.attack("Grump")"
click at [529, 65] on div "# 攻 擊 食 人 魔 並 收 集 寶 石 。 hero . moveRight ( ) hero . attack ( "Krug" ) hero . at…" at bounding box center [542, 146] width 93 height 259
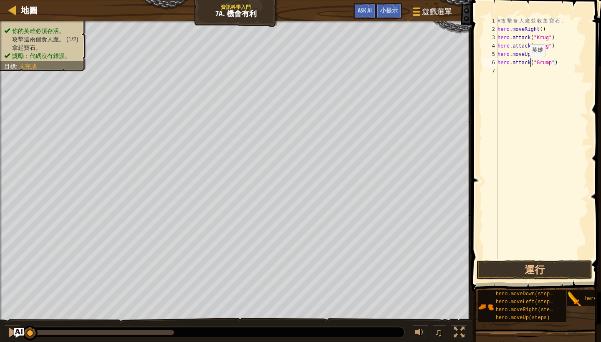
click at [523, 65] on div "# 攻 擊 食 人 魔 並 收 集 寶 石 。 hero . moveRight ( ) hero . attack ( "Krug" ) hero . at…" at bounding box center [542, 146] width 93 height 259
drag, startPoint x: 498, startPoint y: 61, endPoint x: 588, endPoint y: 66, distance: 90.3
click at [588, 66] on div "hero.attack("Grump") 1 2 3 4 5 6 7 # 攻 擊 食 人 魔 並 收 集 寶 石 。 hero . moveRight ( )…" at bounding box center [535, 162] width 132 height 316
click at [523, 71] on div "# 攻 擊 食 人 魔 並 收 集 寶 石 。 hero . moveRight ( ) hero . attack ( "Krug" ) hero . at…" at bounding box center [542, 146] width 93 height 259
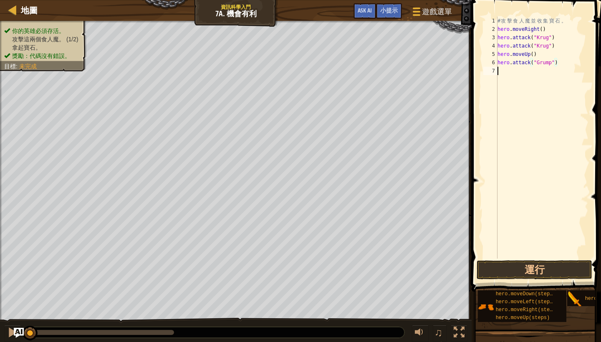
scroll to position [4, 0]
paste textarea "hero.attack("Grump")"
type textarea "hero.attack("Grump")"
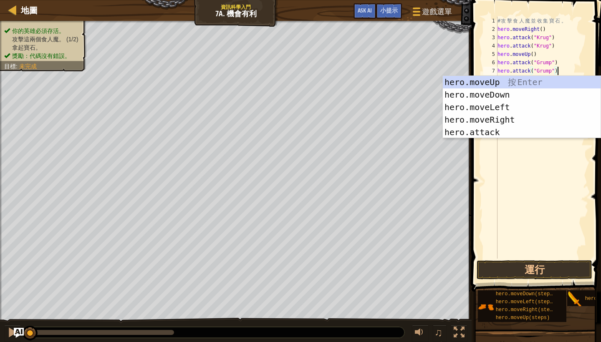
click at [565, 73] on div "# 攻 擊 食 人 魔 並 收 集 寶 石 。 hero . moveRight ( ) hero . attack ( "Krug" ) hero . at…" at bounding box center [542, 146] width 93 height 259
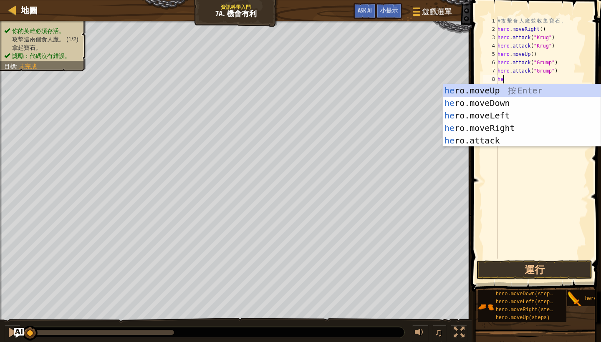
scroll to position [4, 0]
type textarea "hero"
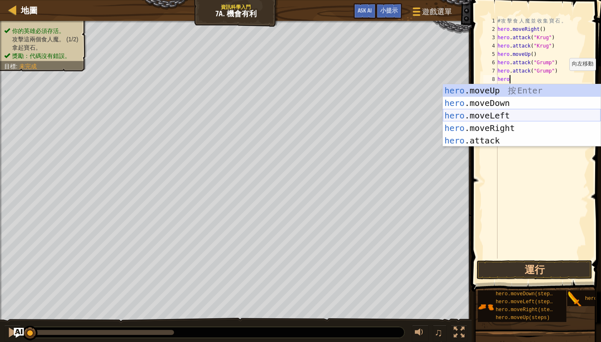
click at [530, 113] on div "hero .moveUp 按 Enter hero .moveDown 按 Enter hero .moveLeft 按 Enter hero .moveRi…" at bounding box center [522, 128] width 158 height 88
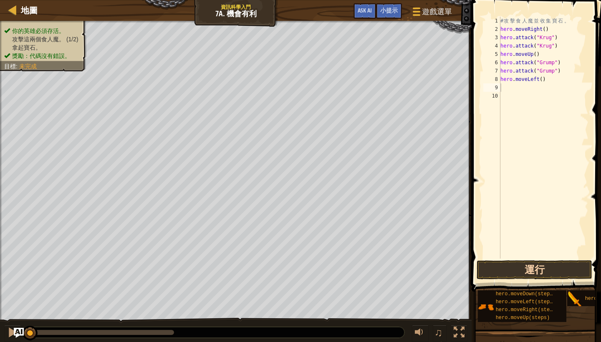
click at [538, 266] on button "運行" at bounding box center [535, 269] width 116 height 19
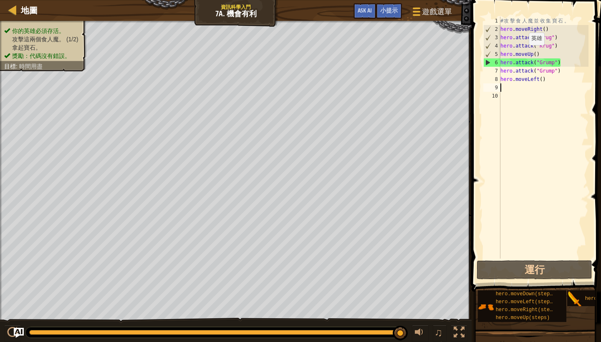
click at [525, 53] on div "# 攻 擊 食 人 魔 並 收 集 寶 石 。 hero . moveRight ( ) hero . attack ( "Krug" ) hero . at…" at bounding box center [544, 146] width 90 height 259
click at [532, 52] on div "# 攻 擊 食 人 魔 並 收 集 寶 石 。 hero . moveRight ( ) hero . attack ( "Krug" ) hero . at…" at bounding box center [544, 146] width 90 height 259
click at [542, 52] on div "# 攻 擊 食 人 魔 並 收 集 寶 石 。 hero . moveRight ( ) hero . attack ( "Krug" ) hero . at…" at bounding box center [544, 146] width 90 height 259
click at [553, 51] on div "# 攻 擊 食 人 魔 並 收 集 寶 石 。 hero . moveRight ( ) hero . attack ( "Krug" ) hero . at…" at bounding box center [544, 146] width 90 height 259
click at [542, 74] on div "# 攻 擊 食 人 魔 並 收 集 寶 石 。 hero . moveRight ( ) hero . attack ( "Krug" ) hero . at…" at bounding box center [544, 146] width 90 height 259
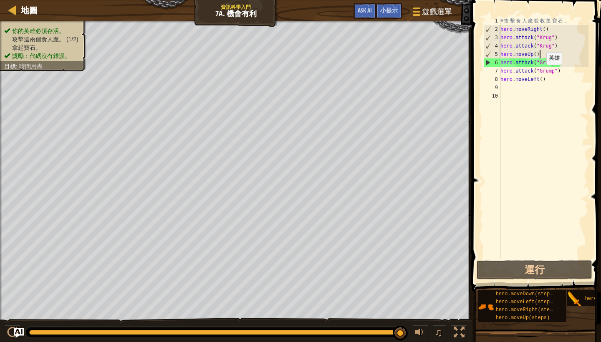
type textarea "hero.attack("Grump")"
click at [533, 86] on div "# 攻 擊 食 人 魔 並 收 集 寶 石 。 hero . moveRight ( ) hero . attack ( "Krug" ) hero . at…" at bounding box center [544, 146] width 90 height 259
click at [541, 55] on div "# 攻 擊 食 人 魔 並 收 集 寶 石 。 hero . moveRight ( ) hero . attack ( "Krug" ) hero . at…" at bounding box center [544, 146] width 90 height 259
click at [530, 53] on div "# 攻 擊 食 人 魔 並 收 集 寶 石 。 hero . moveRight ( ) hero . attack ( "Krug" ) hero . at…" at bounding box center [544, 146] width 90 height 259
click at [540, 53] on div "# 攻 擊 食 人 魔 並 收 集 寶 石 。 hero . moveRight ( ) hero . attack ( "Krug" ) hero . at…" at bounding box center [544, 146] width 90 height 259
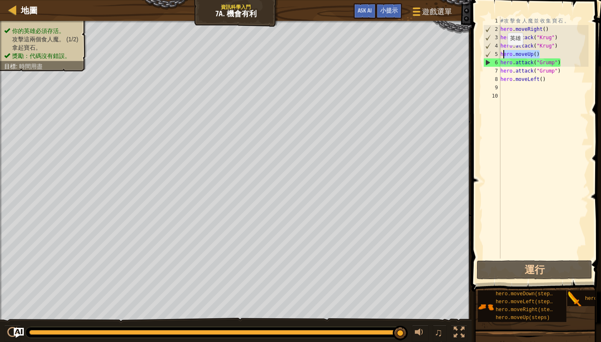
drag, startPoint x: 540, startPoint y: 53, endPoint x: 504, endPoint y: 54, distance: 36.7
click at [504, 54] on div "# 攻 擊 食 人 魔 並 收 集 寶 石 。 hero . moveRight ( ) hero . attack ( "Krug" ) hero . at…" at bounding box center [544, 146] width 90 height 259
click at [552, 53] on div "# 攻 擊 食 人 魔 並 收 集 寶 石 。 hero . moveRight ( ) hero . attack ( "Krug" ) hero . at…" at bounding box center [544, 146] width 90 height 259
type textarea "h"
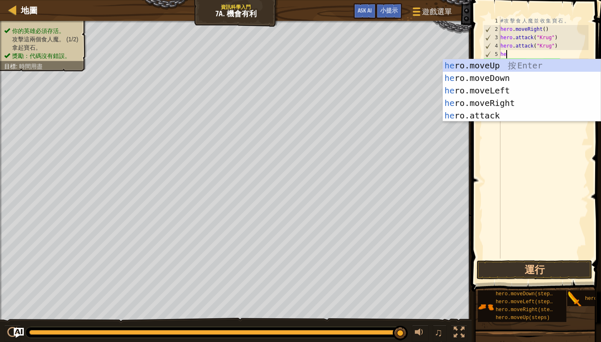
scroll to position [4, 0]
type textarea "hero"
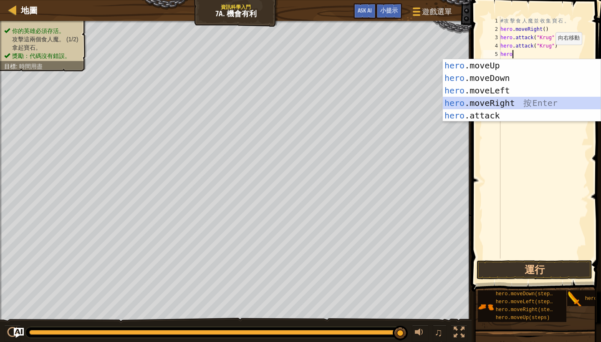
click at [530, 101] on div "hero .moveUp 按 Enter hero .moveDown 按 Enter hero .moveLeft 按 Enter hero .moveRi…" at bounding box center [522, 103] width 158 height 88
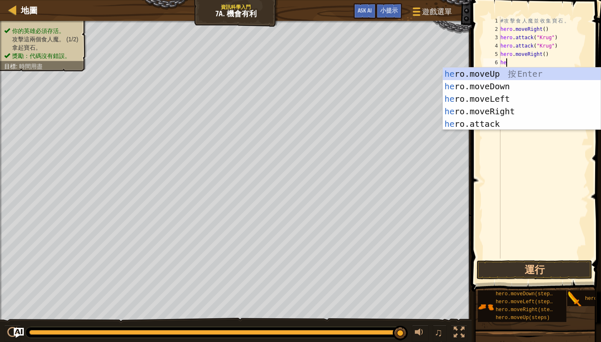
type textarea "hero"
click at [526, 70] on div "hero .moveUp 按 Enter hero .moveDown 按 Enter hero .moveLeft 按 Enter hero .moveRi…" at bounding box center [522, 112] width 158 height 88
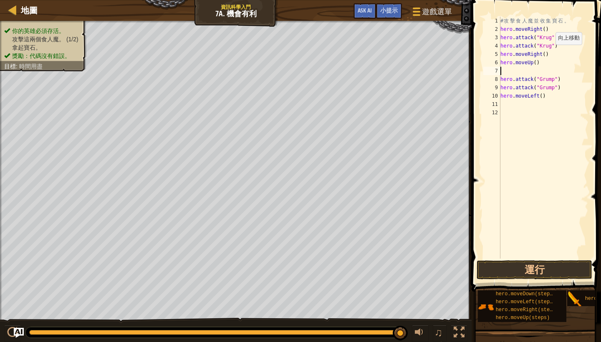
scroll to position [4, 0]
type textarea "hero.moveUp()"
click at [520, 268] on button "運行" at bounding box center [535, 269] width 116 height 19
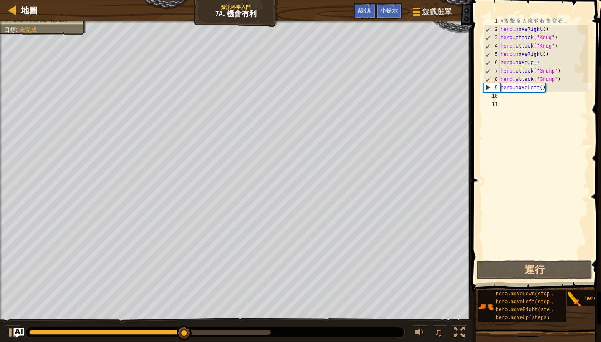
click at [518, 95] on div "# 攻 擊 食 人 魔 並 收 集 寶 石 。 hero . moveRight ( ) hero . attack ( "Krug" ) hero . at…" at bounding box center [544, 146] width 90 height 259
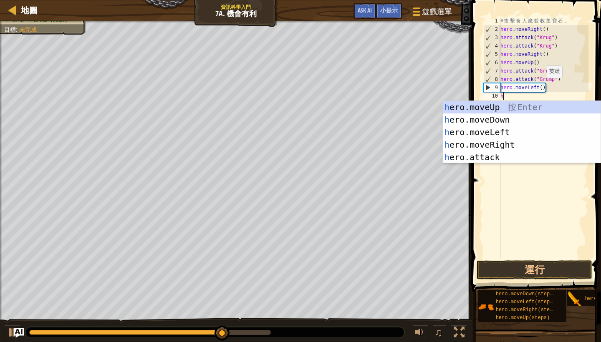
click at [543, 86] on div "# 攻 擊 食 人 魔 並 收 集 寶 石 。 hero . moveRight ( ) hero . attack ( "Krug" ) hero . at…" at bounding box center [544, 146] width 90 height 259
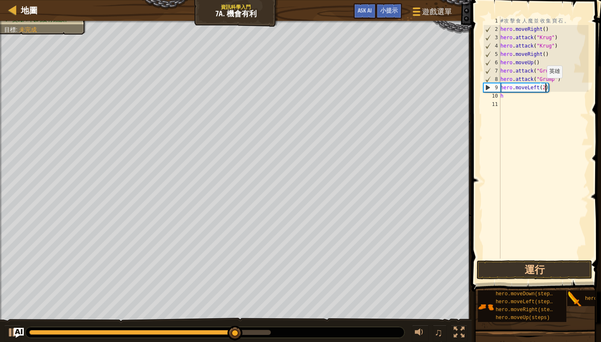
scroll to position [4, 4]
click at [544, 265] on button "運行" at bounding box center [535, 269] width 116 height 19
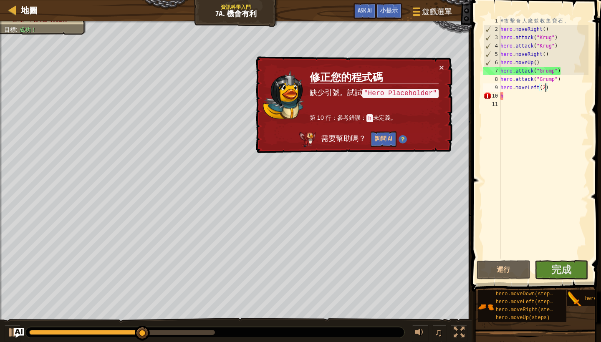
click at [539, 99] on div "# 攻 擊 食 人 魔 並 收 集 寶 石 。 hero . moveRight ( ) hero . attack ( "Krug" ) hero . at…" at bounding box center [544, 146] width 90 height 259
type textarea "h"
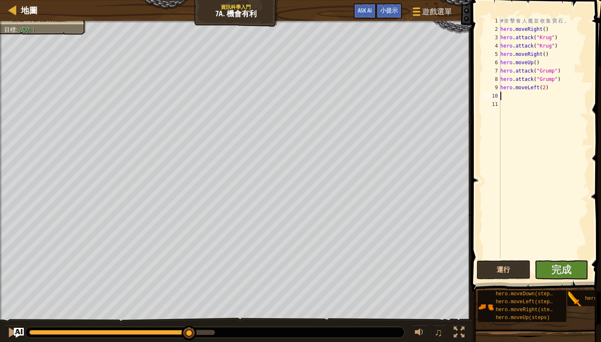
click at [513, 268] on button "運行" at bounding box center [504, 269] width 54 height 19
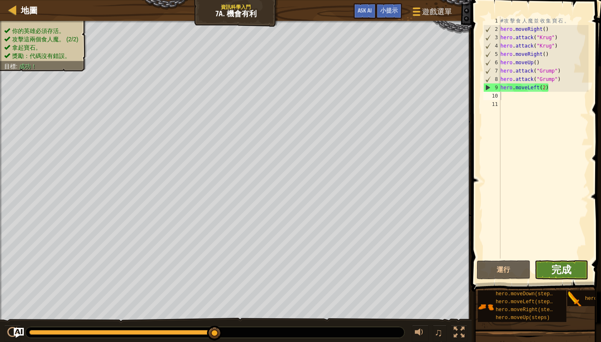
click at [570, 273] on span "完成" at bounding box center [561, 269] width 20 height 13
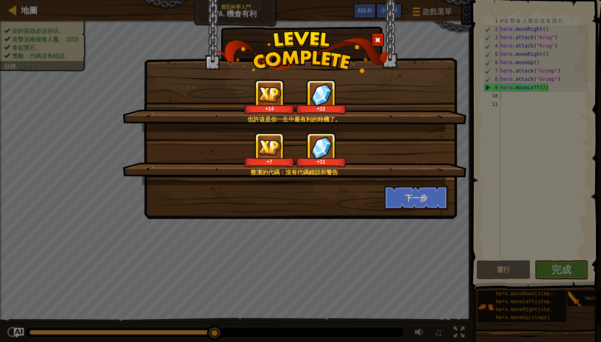
click at [432, 201] on button "下一步" at bounding box center [416, 197] width 65 height 25
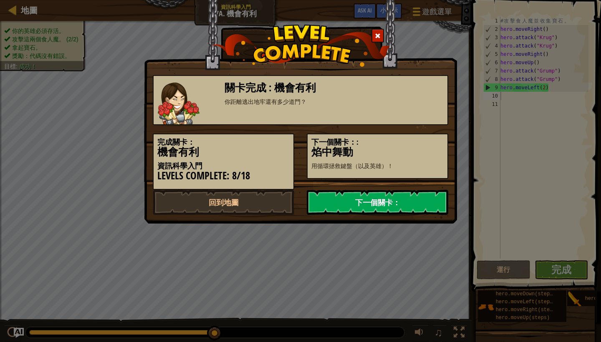
click at [410, 204] on link "下一個關卡：" at bounding box center [377, 202] width 141 height 25
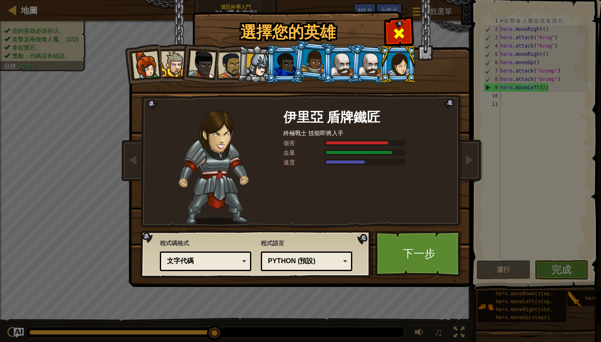
click at [402, 27] on span at bounding box center [398, 33] width 13 height 13
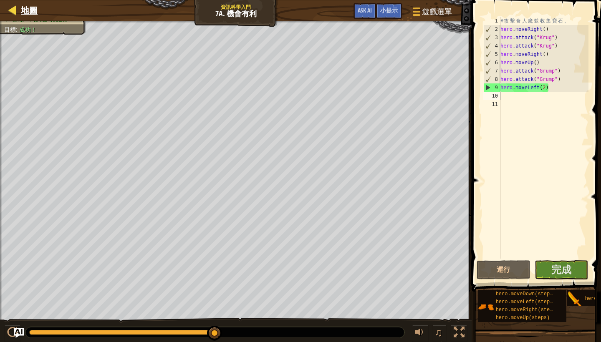
click at [36, 7] on span "地圖" at bounding box center [29, 10] width 17 height 11
select select "zh-HANT"
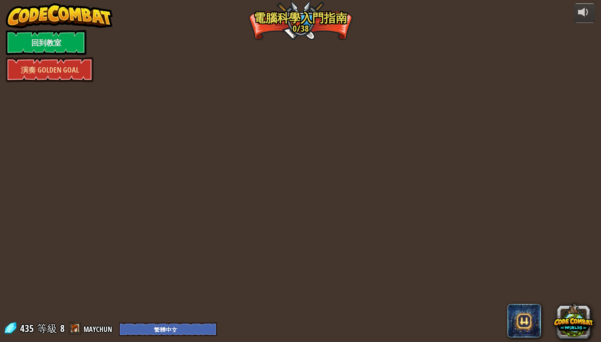
select select "zh-HANT"
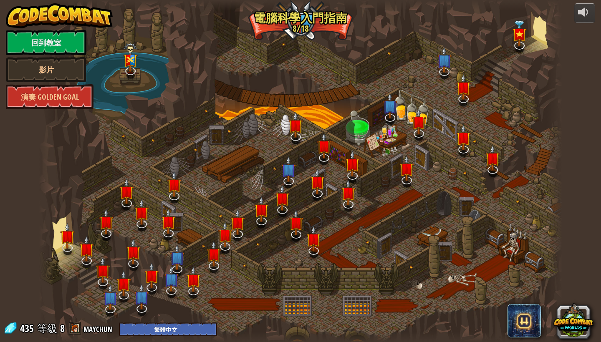
select select "zh-HANT"
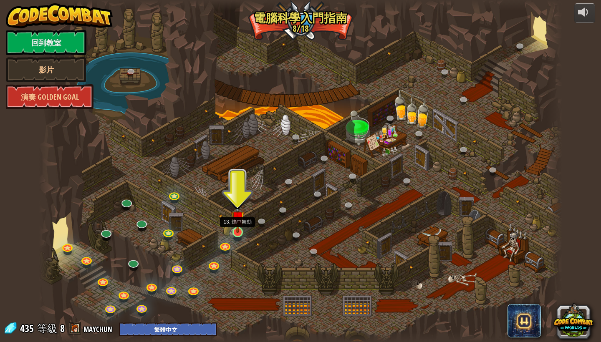
click at [239, 237] on link at bounding box center [238, 232] width 17 height 17
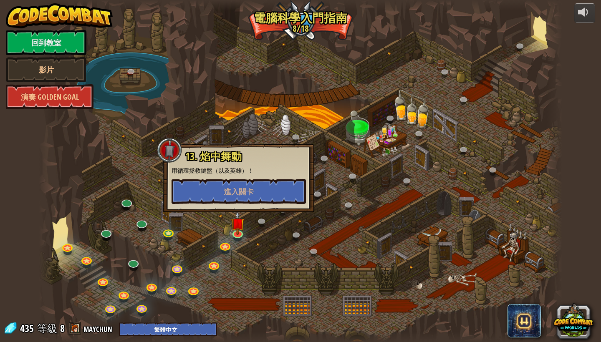
click at [331, 190] on div at bounding box center [301, 171] width 524 height 342
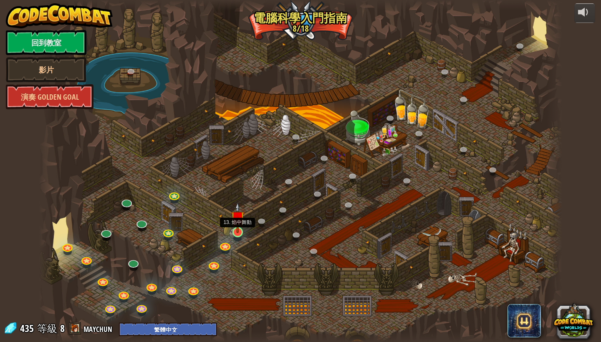
click at [240, 232] on img at bounding box center [237, 217] width 13 height 31
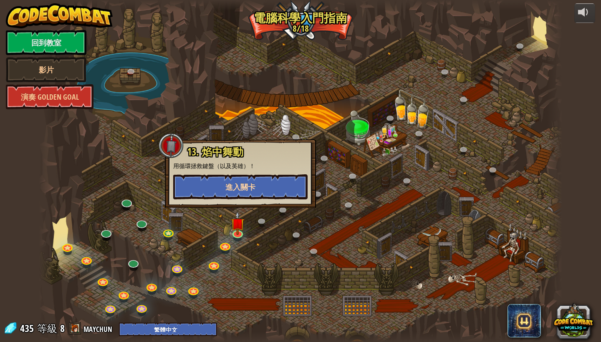
click at [261, 185] on button "進入關卡" at bounding box center [240, 186] width 134 height 25
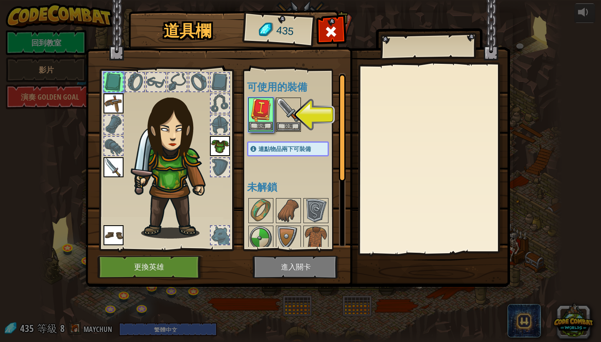
click at [266, 111] on img at bounding box center [260, 109] width 23 height 23
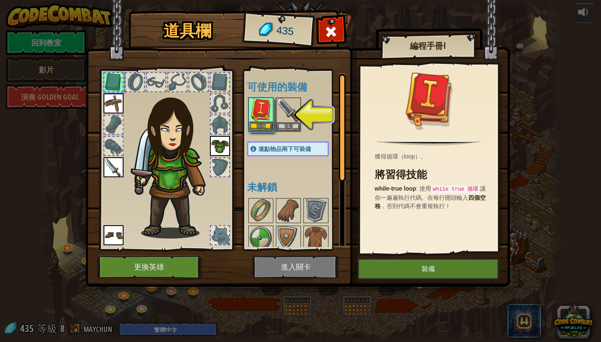
click at [267, 111] on img at bounding box center [260, 109] width 23 height 23
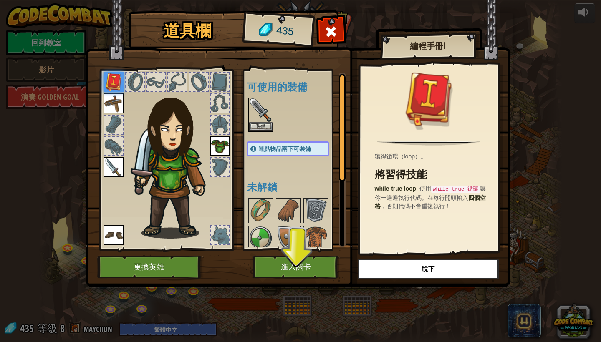
click at [299, 265] on button "進入關卡" at bounding box center [295, 267] width 87 height 23
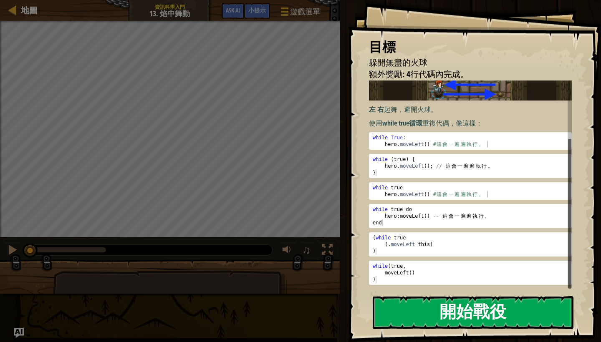
scroll to position [81, 0]
click at [459, 310] on button "開始戰役" at bounding box center [473, 312] width 201 height 33
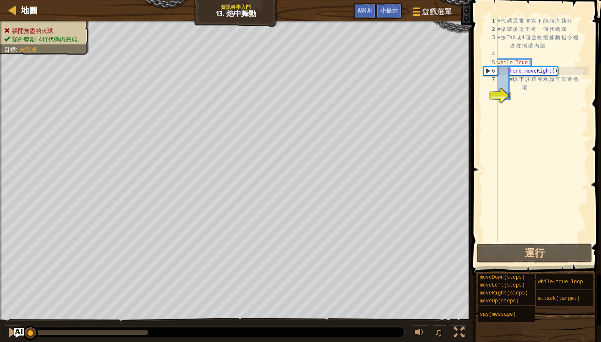
click at [526, 98] on div "# 代 碼 通 常 按 寫 下 的 順 序 執 行 # 循 環 多 次 重 複 一 個 代 碼 塊 # 按 Tab 或 4 個 空 格 把 移 動 指 令 縮…" at bounding box center [542, 138] width 93 height 242
click at [519, 66] on div "# 代 碼 通 常 按 寫 下 的 順 序 執 行 # 循 環 多 次 重 複 一 個 代 碼 塊 # 按 Tab 或 4 個 空 格 把 移 動 指 令 縮…" at bounding box center [542, 138] width 93 height 242
click at [530, 86] on div "# 代 碼 通 常 按 寫 下 的 順 序 執 行 # 循 環 多 次 重 複 一 個 代 碼 塊 # 按 Tab 或 4 個 空 格 把 移 動 指 令 縮…" at bounding box center [542, 138] width 93 height 242
type textarea "# 以下註釋展示如何製造循環"
click at [384, 8] on span "小提示" at bounding box center [389, 10] width 18 height 8
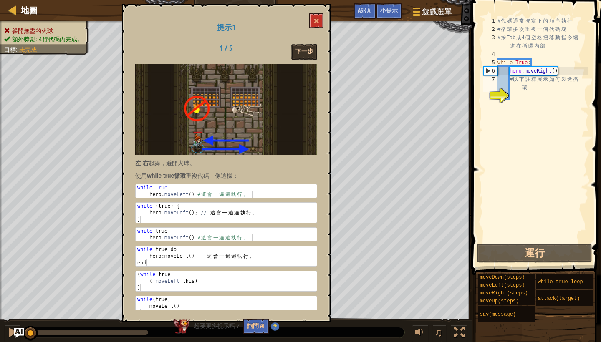
click at [310, 48] on button "下一步" at bounding box center [304, 51] width 26 height 15
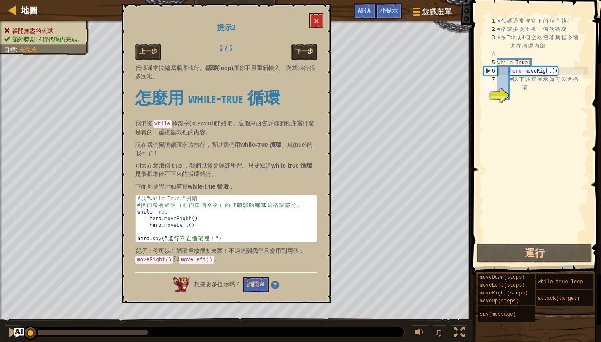
click at [309, 50] on button "下一步" at bounding box center [304, 51] width 26 height 15
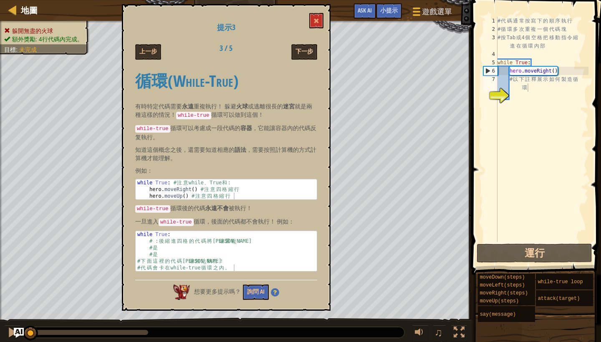
click at [303, 52] on button "下一步" at bounding box center [304, 51] width 26 height 15
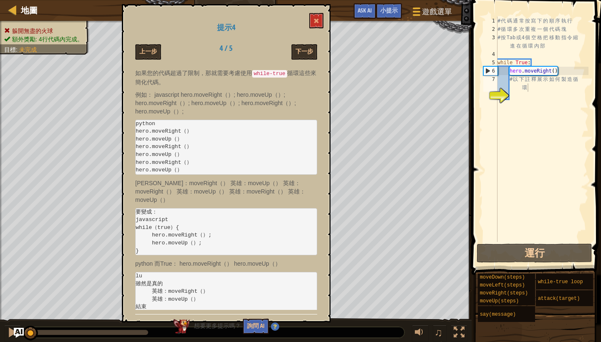
scroll to position [0, 0]
click at [303, 54] on button "下一步" at bounding box center [304, 51] width 26 height 15
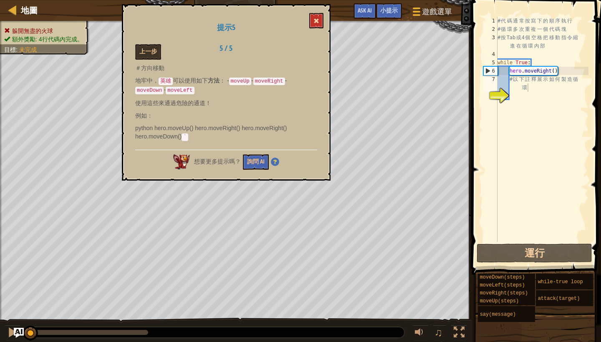
click at [316, 22] on span at bounding box center [316, 21] width 6 height 6
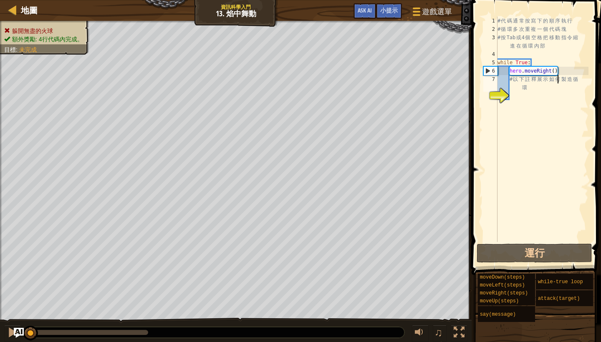
click at [557, 79] on div "# 代 碼 通 常 按 寫 下 的 順 序 執 行 # 循 環 多 次 重 複 一 個 代 碼 塊 # 按 Tab 或 4 個 空 格 把 移 動 指 令 縮…" at bounding box center [542, 138] width 93 height 242
click at [523, 99] on div "# 代 碼 通 常 按 寫 下 的 順 序 執 行 # 循 環 多 次 重 複 一 個 代 碼 塊 # 按 Tab 或 4 個 空 格 把 移 動 指 令 縮…" at bounding box center [542, 138] width 93 height 242
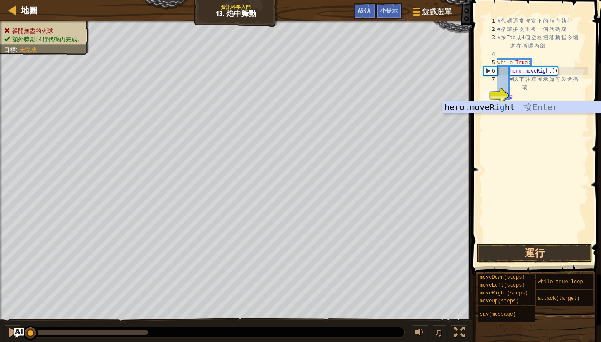
scroll to position [4, 1]
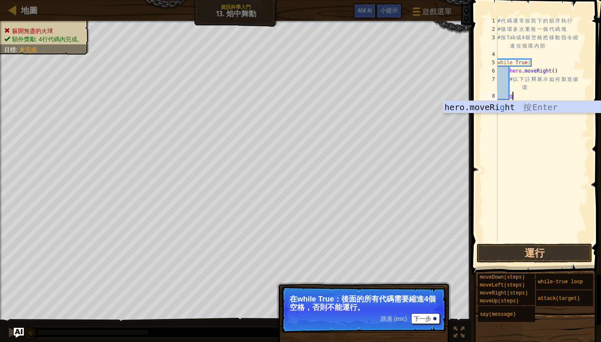
type textarea "g"
click at [424, 317] on button "下一步" at bounding box center [425, 318] width 29 height 11
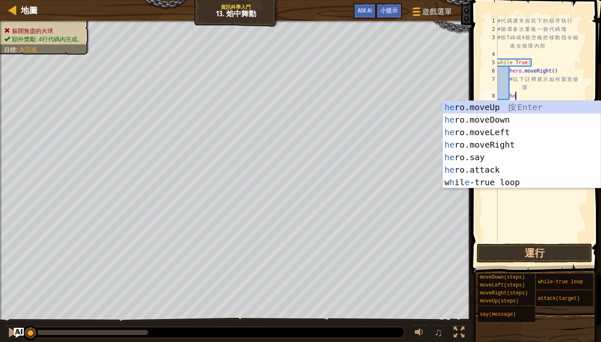
type textarea "hero"
click at [511, 130] on div "hero .moveUp 按 Enter hero .moveDown 按 Enter hero .moveLeft 按 Enter hero .moveRi…" at bounding box center [522, 157] width 158 height 113
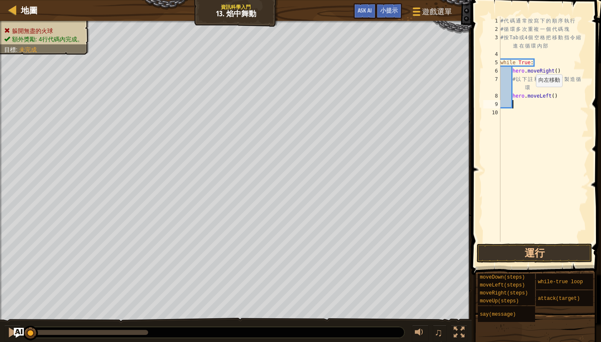
scroll to position [4, 0]
click at [520, 256] on button "運行" at bounding box center [535, 253] width 116 height 19
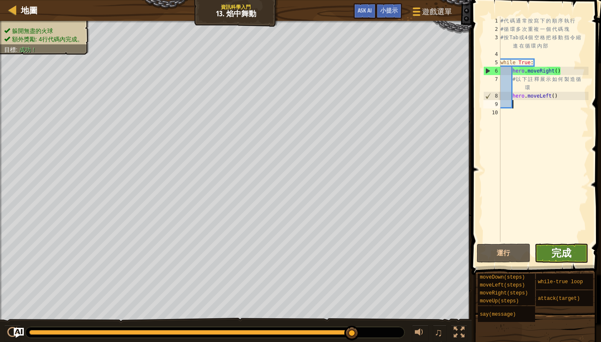
click at [560, 255] on span "完成" at bounding box center [561, 252] width 20 height 13
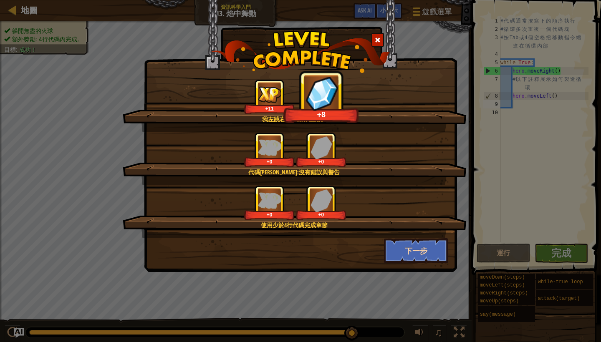
click at [417, 255] on button "下一步" at bounding box center [416, 250] width 65 height 25
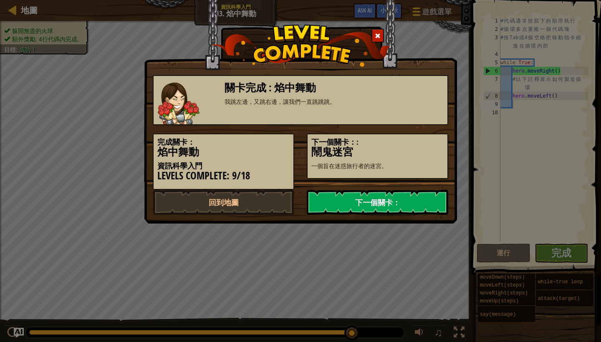
click at [386, 202] on link "下一個關卡：" at bounding box center [377, 202] width 141 height 25
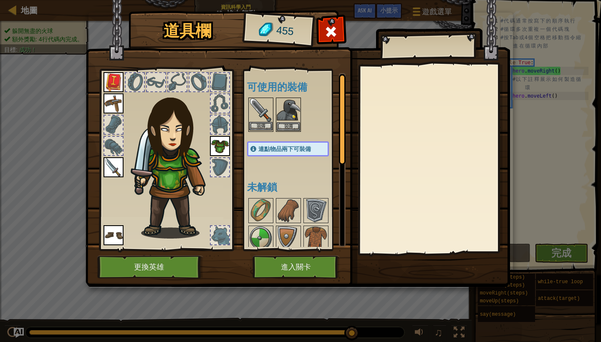
click at [266, 112] on img at bounding box center [260, 109] width 23 height 23
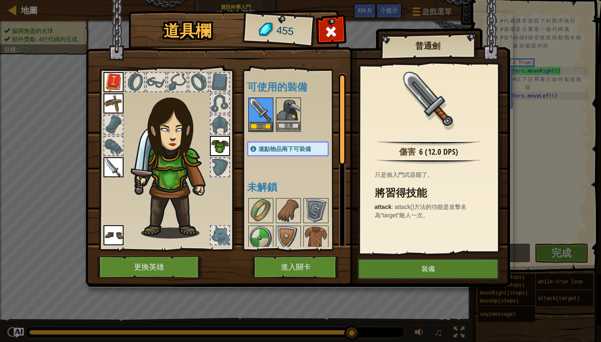
click at [296, 109] on img at bounding box center [288, 109] width 23 height 23
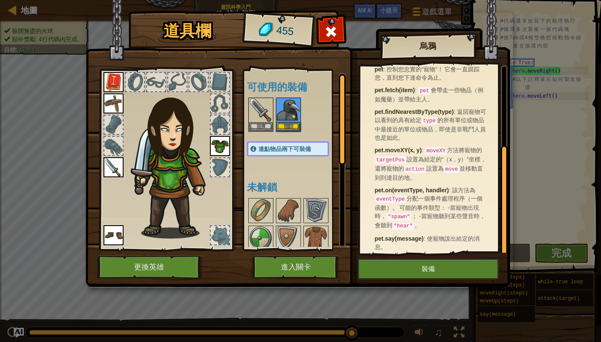
scroll to position [136, 0]
click at [293, 110] on img at bounding box center [288, 109] width 23 height 23
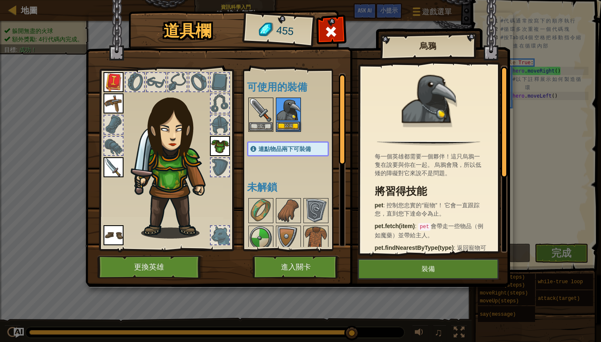
click at [293, 110] on img at bounding box center [288, 109] width 23 height 23
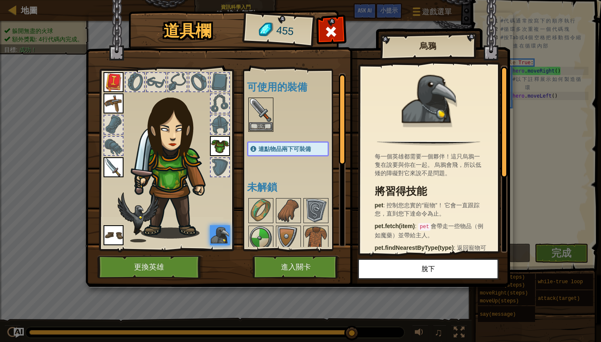
click at [305, 259] on button "進入關卡" at bounding box center [295, 267] width 87 height 23
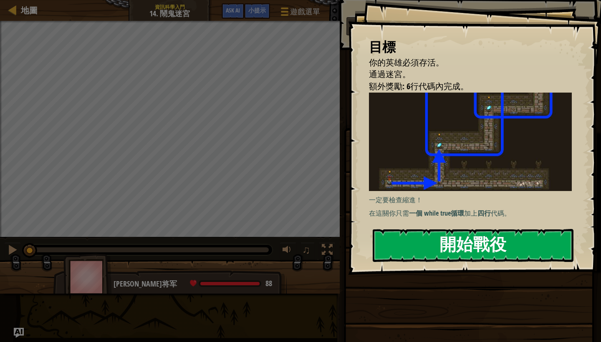
click at [426, 246] on button "開始戰役" at bounding box center [473, 245] width 201 height 33
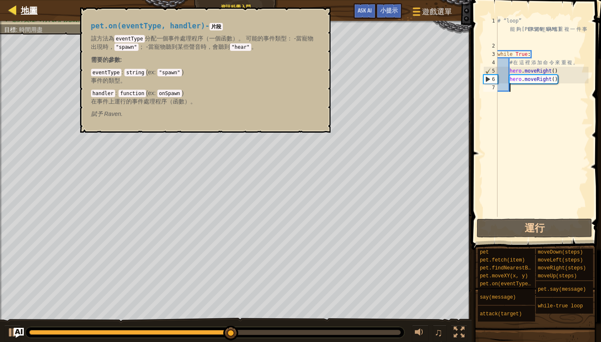
click at [24, 9] on span "地圖" at bounding box center [29, 10] width 17 height 11
select select "zh-HANT"
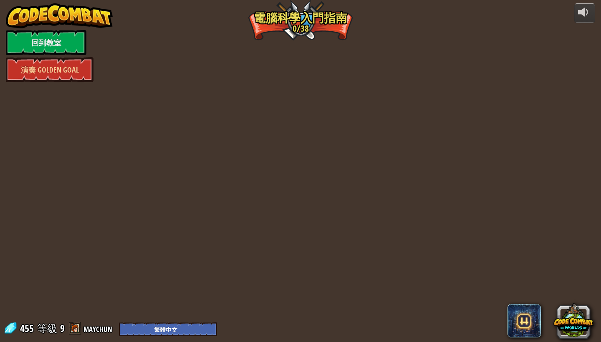
select select "zh-HANT"
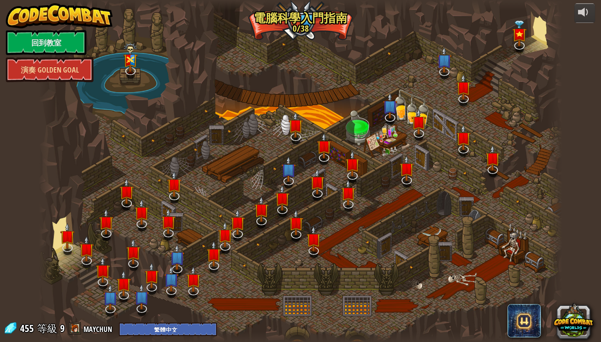
select select "zh-HANT"
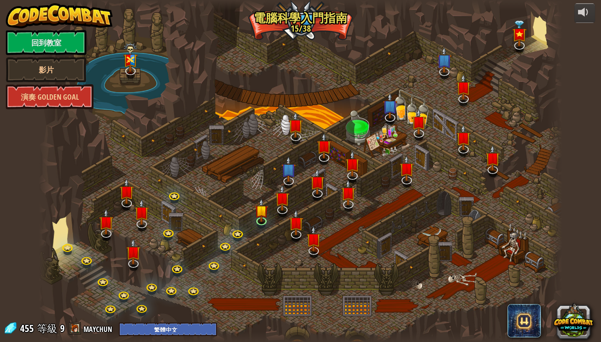
select select "zh-HANT"
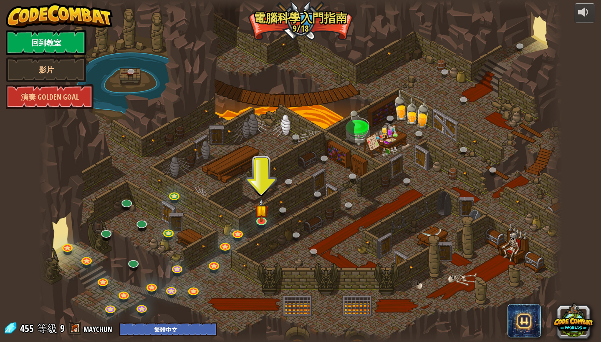
click at [57, 45] on link "回到教室" at bounding box center [46, 42] width 81 height 25
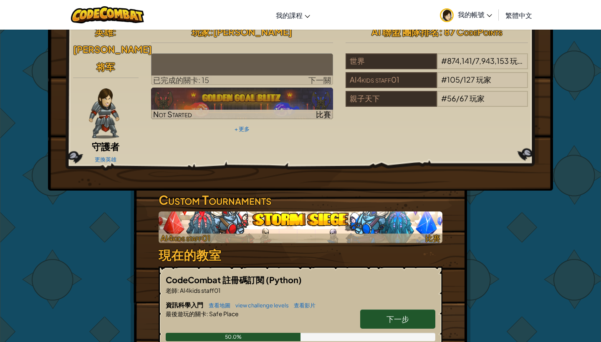
scroll to position [9, 0]
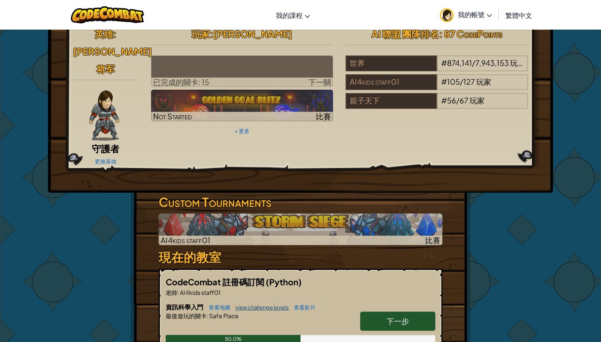
click at [270, 304] on link "view challenge levels" at bounding box center [260, 307] width 58 height 7
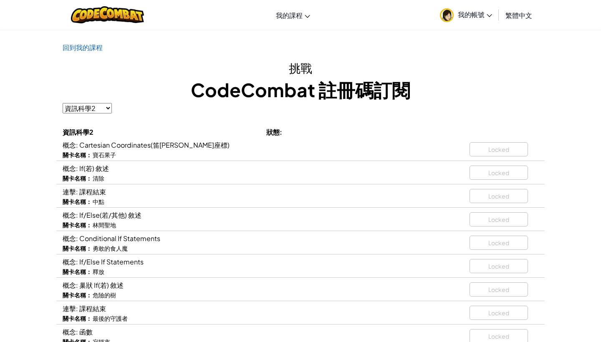
select select "56462f935afde0c6fd30fc8c"
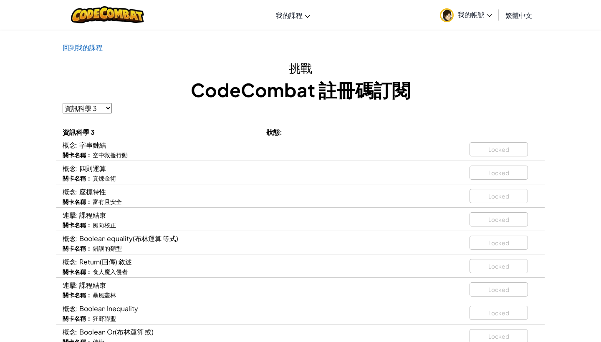
click at [437, 3] on link "我的帳號" at bounding box center [466, 15] width 61 height 26
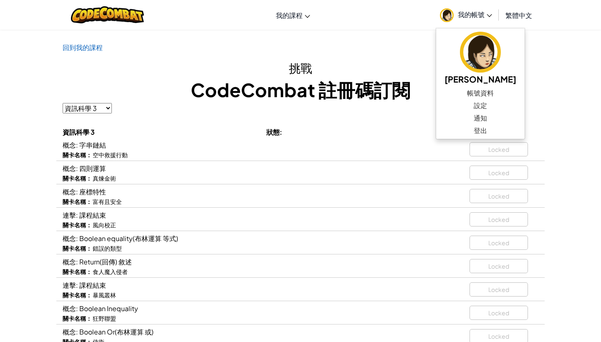
click at [133, 116] on div "挑戰 CodeCombat 註冊碼訂閱 資訊科學入門 資訊科學2 資訊科學 3 資訊科學 3 狀態: 概念: 字串鏈結 關卡名稱： 空中救援行動 Locked…" at bounding box center [301, 320] width 476 height 522
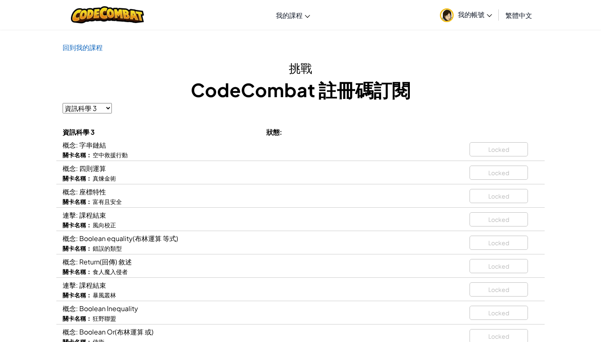
click at [106, 103] on div "挑戰 CodeCombat 註冊碼訂閱 資訊科學入門 資訊科學2 資訊科學 3 資訊科學 3 狀態: 概念: 字串鏈結 關卡名稱： 空中救援行動 Locked…" at bounding box center [301, 320] width 476 height 522
click at [102, 49] on link "回到我的課程" at bounding box center [83, 47] width 40 height 9
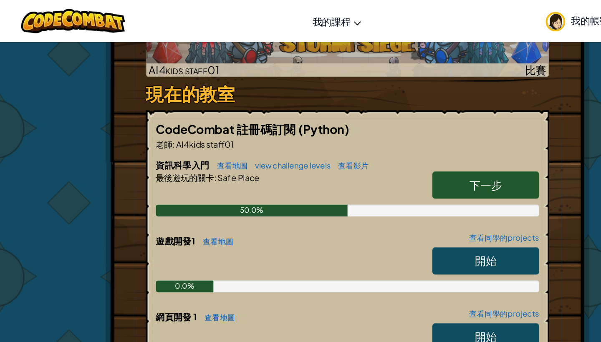
scroll to position [195, 0]
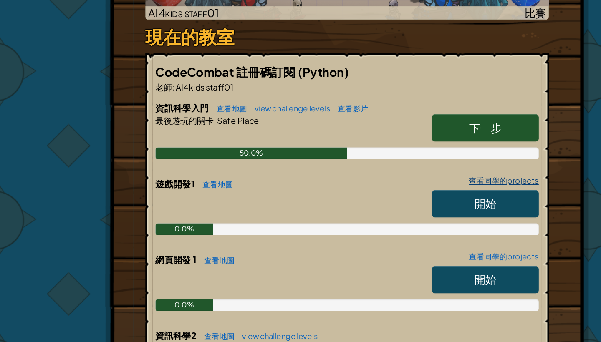
click at [382, 170] on link "查看同學的projects" at bounding box center [408, 172] width 53 height 5
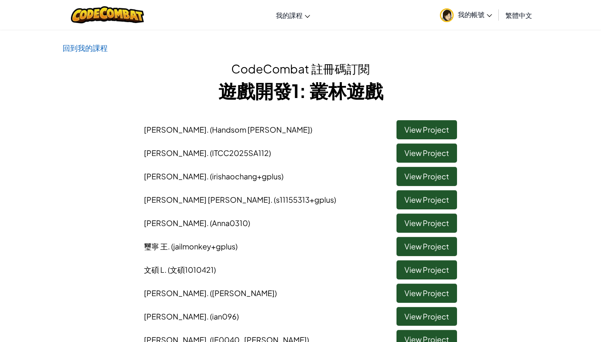
click at [435, 126] on link "View Project" at bounding box center [426, 129] width 61 height 19
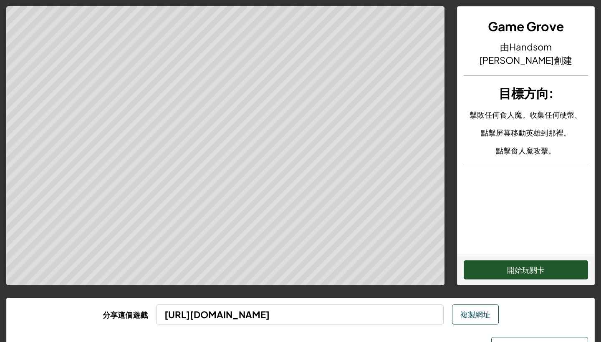
click at [520, 273] on button "開始玩關卡" at bounding box center [526, 269] width 124 height 19
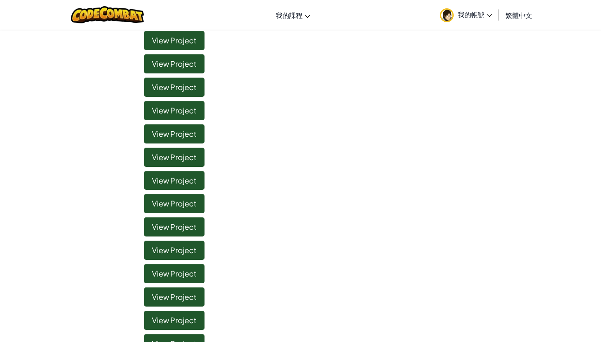
scroll to position [147, 0]
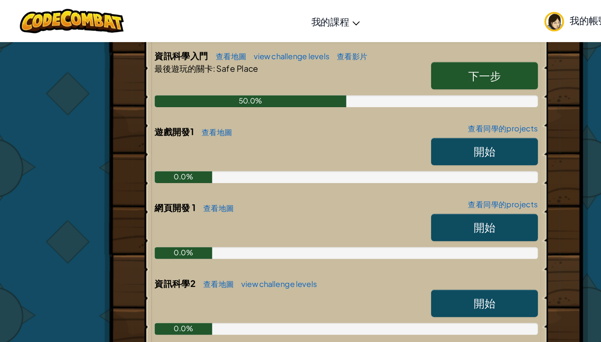
scroll to position [260, 0]
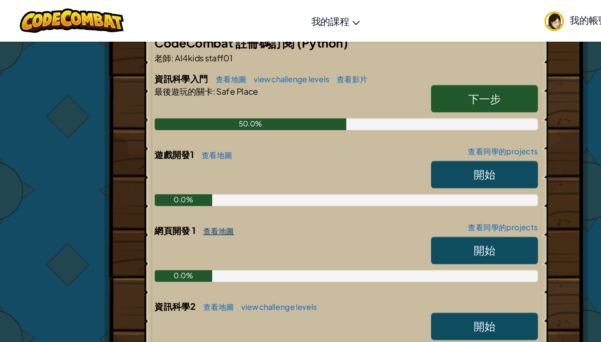
click at [196, 159] on link "查看地圖" at bounding box center [209, 162] width 26 height 7
select select "zh-HANT"
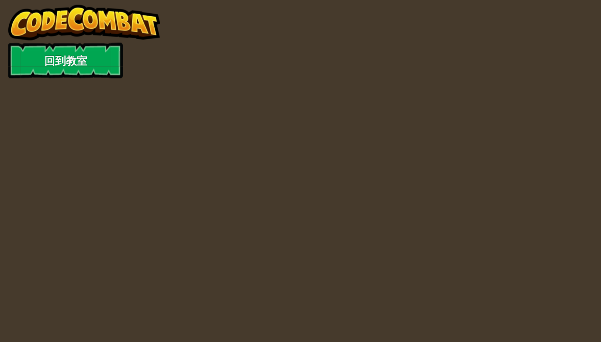
select select "zh-HANT"
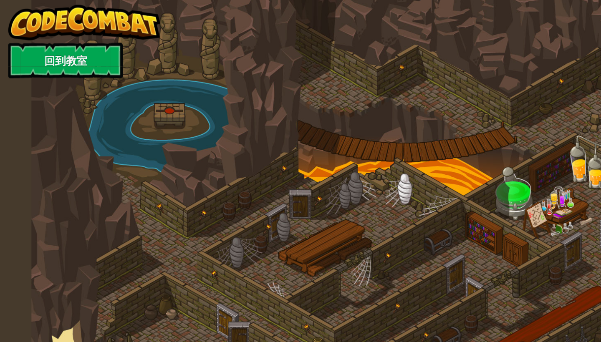
select select "zh-HANT"
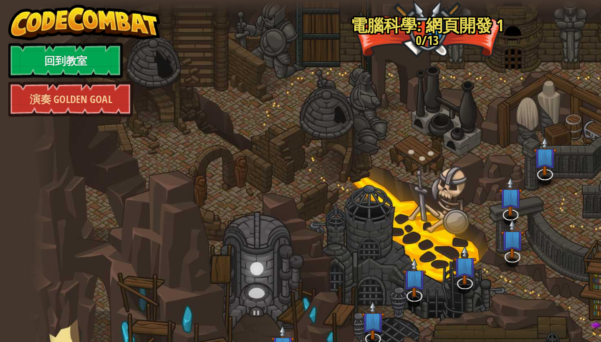
select select "zh-HANT"
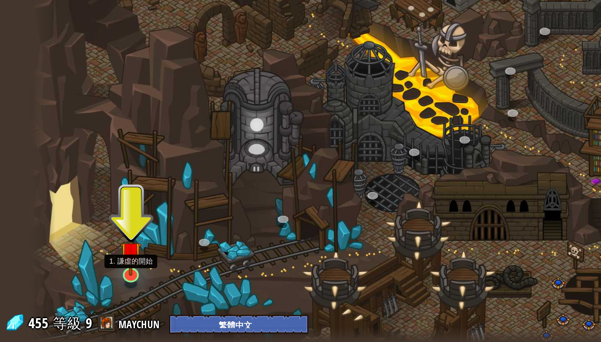
click at [89, 262] on img at bounding box center [92, 279] width 15 height 34
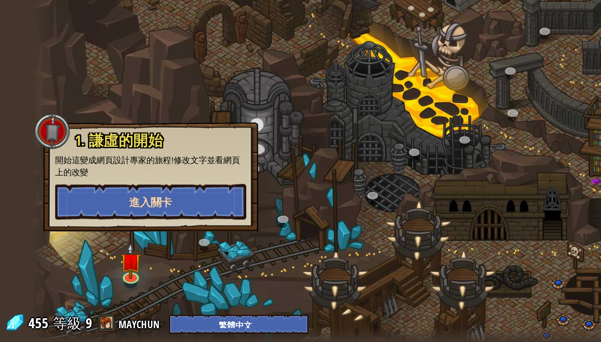
click at [124, 231] on button "進入關卡" at bounding box center [106, 243] width 134 height 25
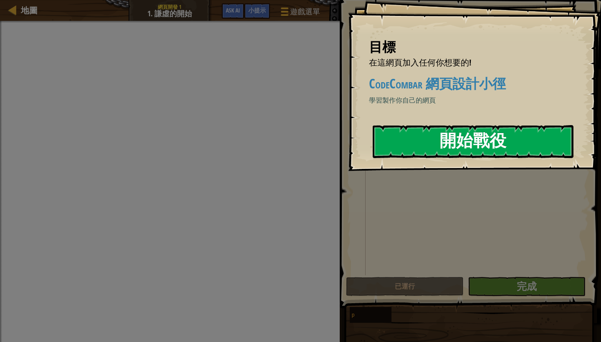
click at [462, 144] on button "開始戰役" at bounding box center [473, 141] width 201 height 33
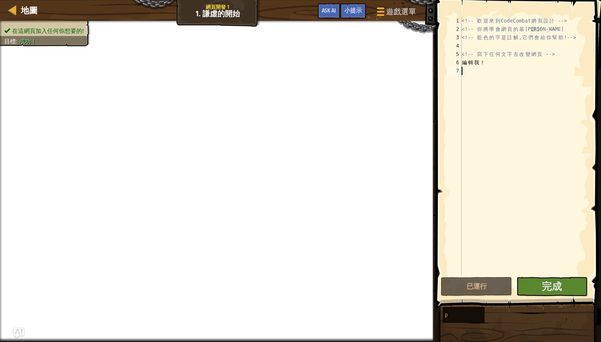
click at [227, 11] on div "地圖 網頁開發 1 1. 謙虛的開始 遊戲選單 完成 小提示 Ask AI" at bounding box center [218, 10] width 436 height 21
click at [209, 12] on div "地圖 網頁開發 1 1. 謙虛的開始 遊戲選單 完成 小提示 Ask AI" at bounding box center [218, 10] width 436 height 21
click at [350, 10] on span "小提示" at bounding box center [353, 10] width 18 height 8
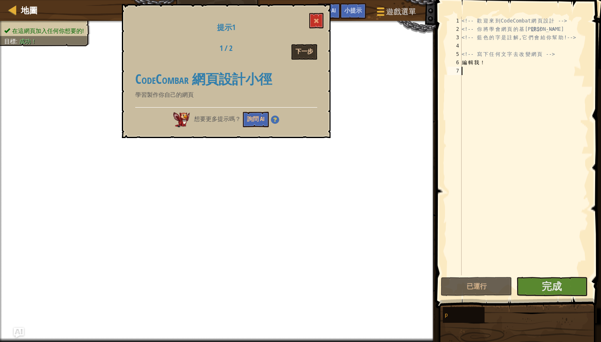
click at [310, 53] on button "下一步" at bounding box center [304, 51] width 26 height 15
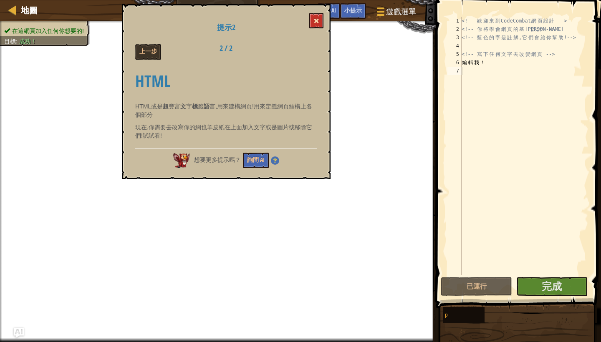
click at [317, 24] on span at bounding box center [316, 21] width 6 height 6
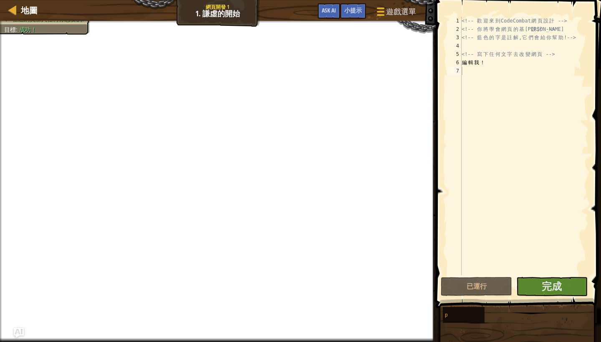
click at [480, 68] on div "<!-- 歡 迎 來 到 CodeCombat 網 頁 設 計 --> <!-- 你 將 學 會 網 頁 的 基 本 設 計 --> <!-- 藍 色 的 字…" at bounding box center [524, 154] width 129 height 275
type textarea "hi"
click at [22, 15] on span "地圖" at bounding box center [29, 10] width 17 height 11
select select "zh-HANT"
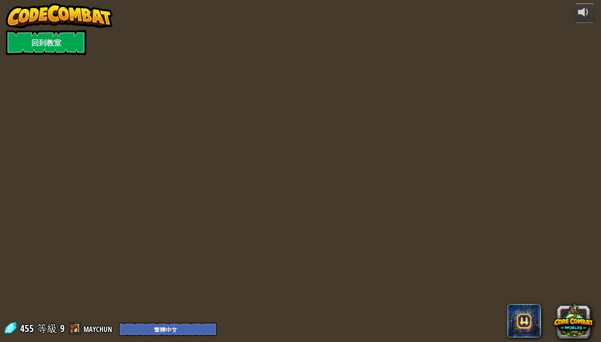
select select "zh-HANT"
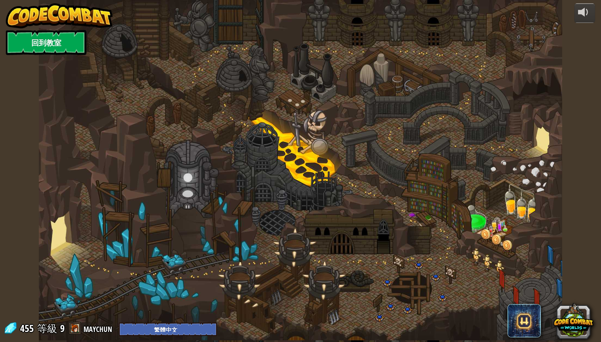
select select "zh-HANT"
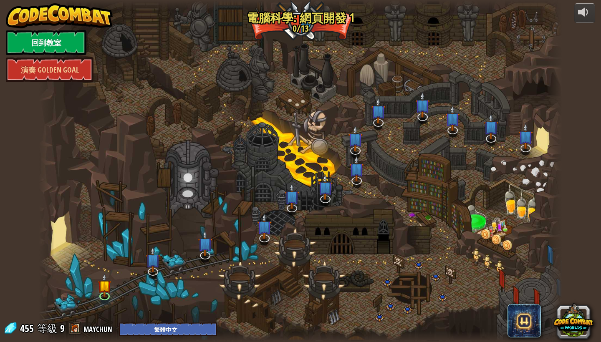
select select "zh-HANT"
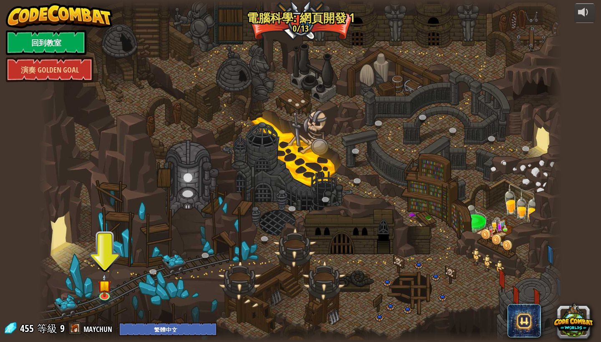
click at [40, 52] on link "回到教室" at bounding box center [46, 42] width 81 height 25
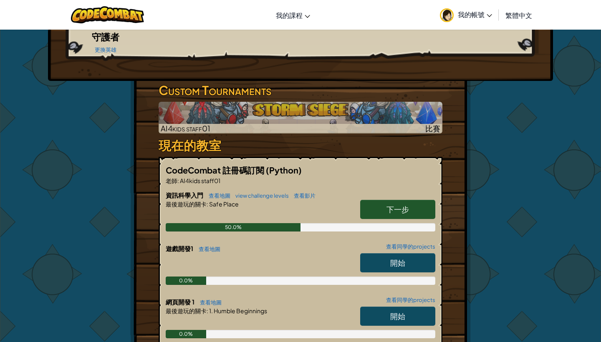
scroll to position [209, 0]
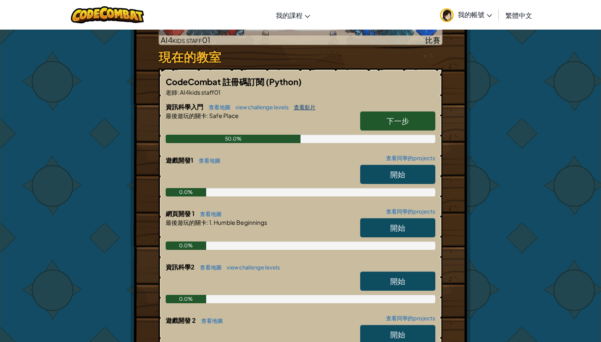
click at [303, 104] on link "查看影片" at bounding box center [303, 107] width 26 height 7
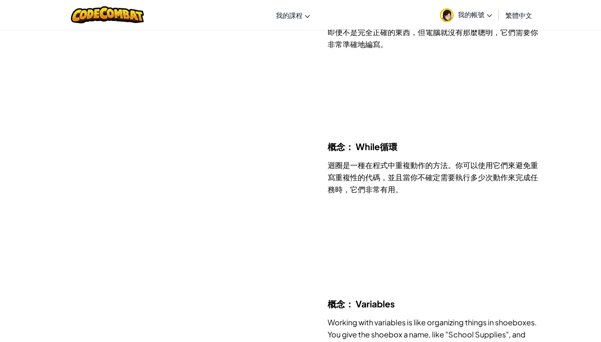
scroll to position [144, 0]
